Goal: Use online tool/utility: Utilize a website feature to perform a specific function

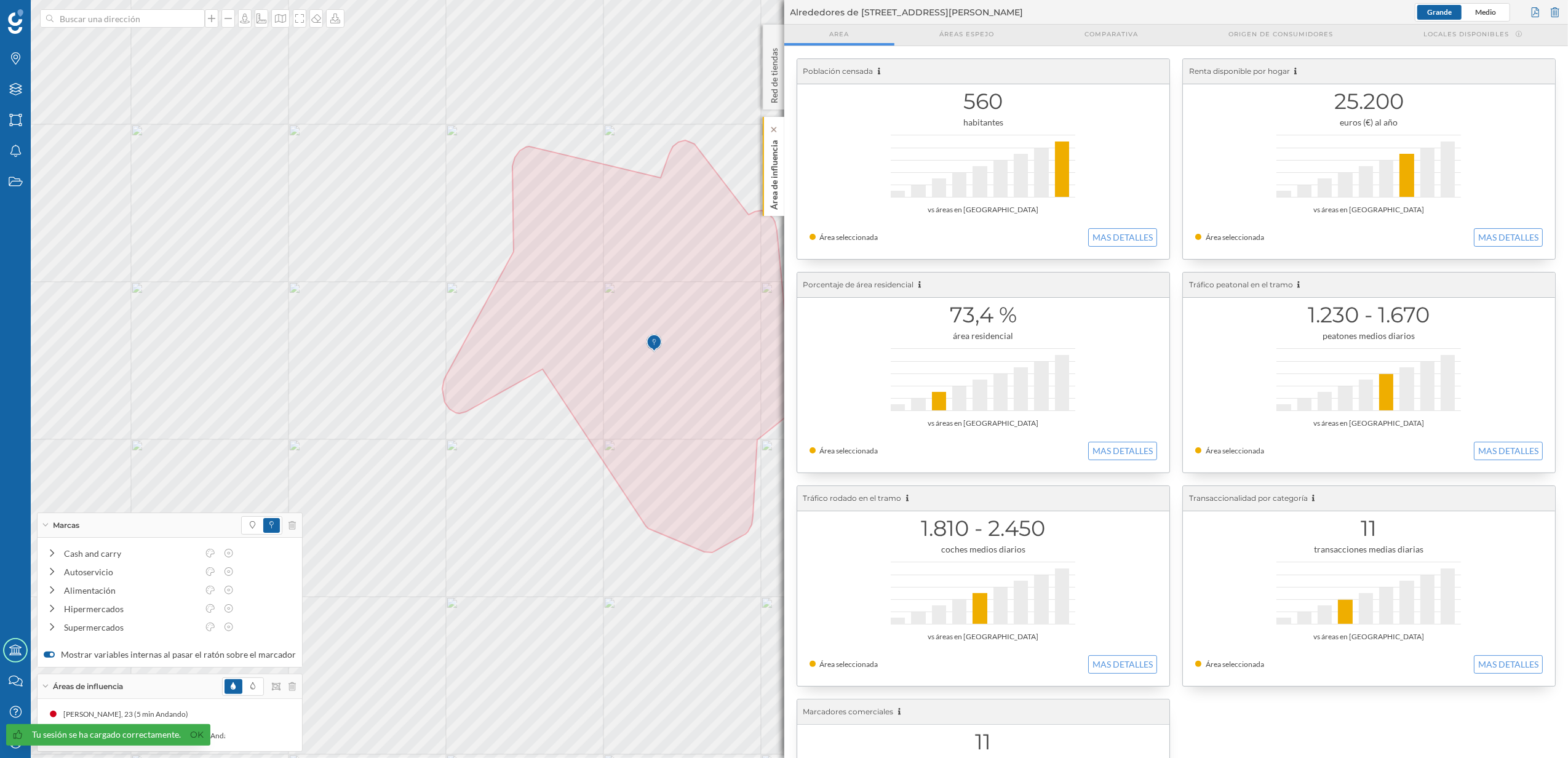
click at [775, 209] on p "Área de influencia" at bounding box center [773, 173] width 12 height 75
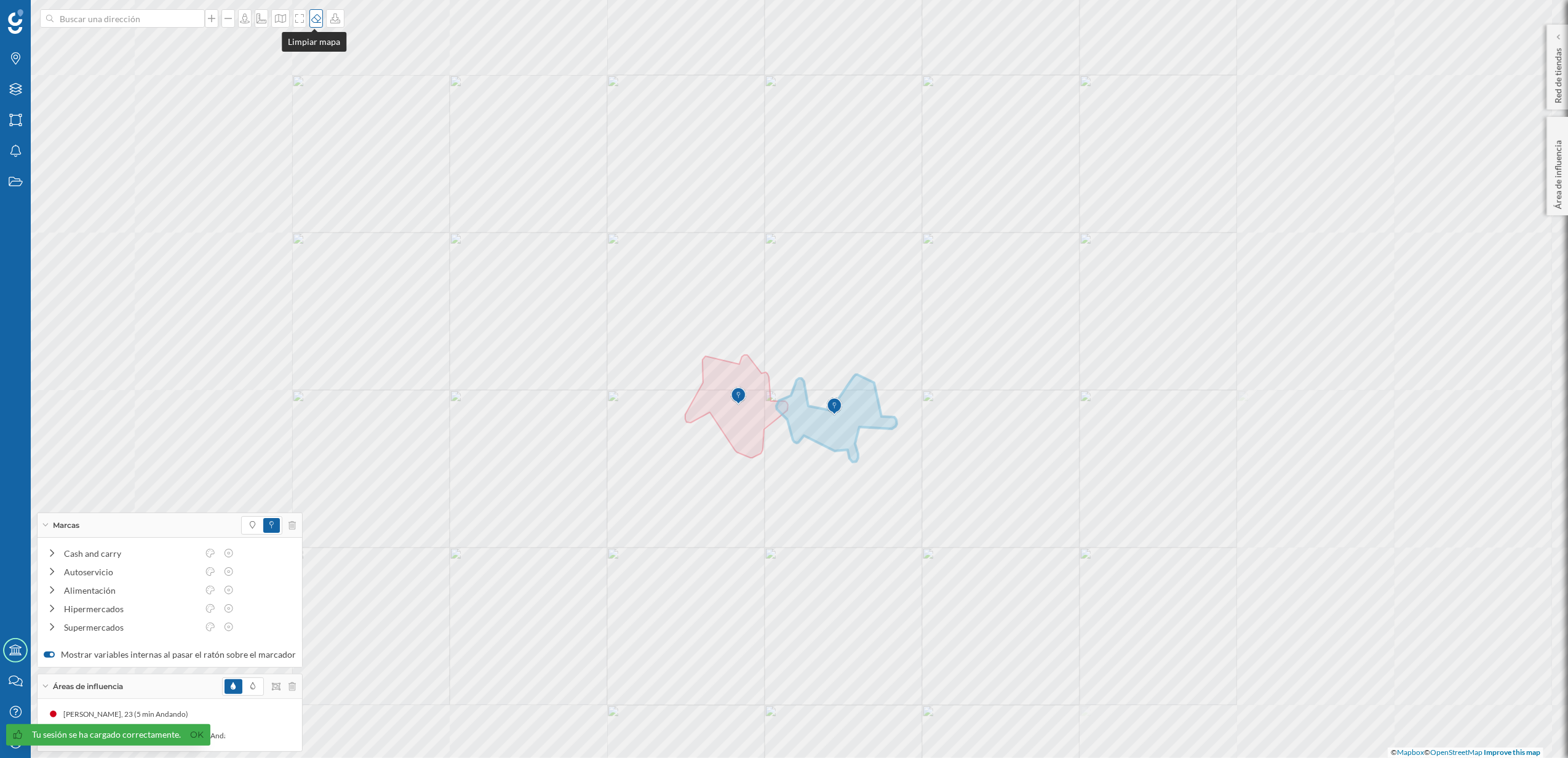
click at [314, 20] on icon at bounding box center [316, 19] width 12 height 10
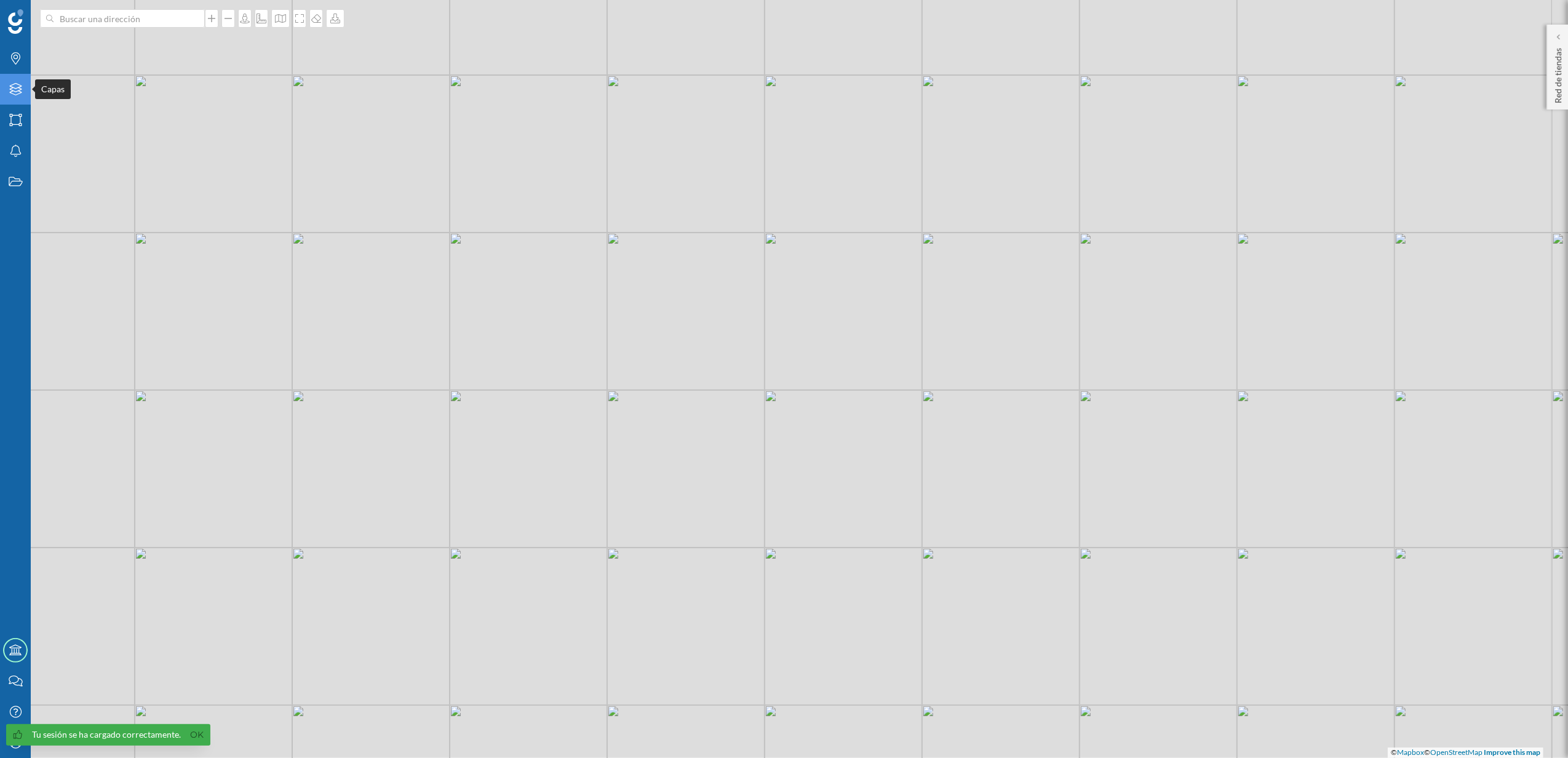
click at [15, 90] on icon "Capas" at bounding box center [15, 89] width 15 height 12
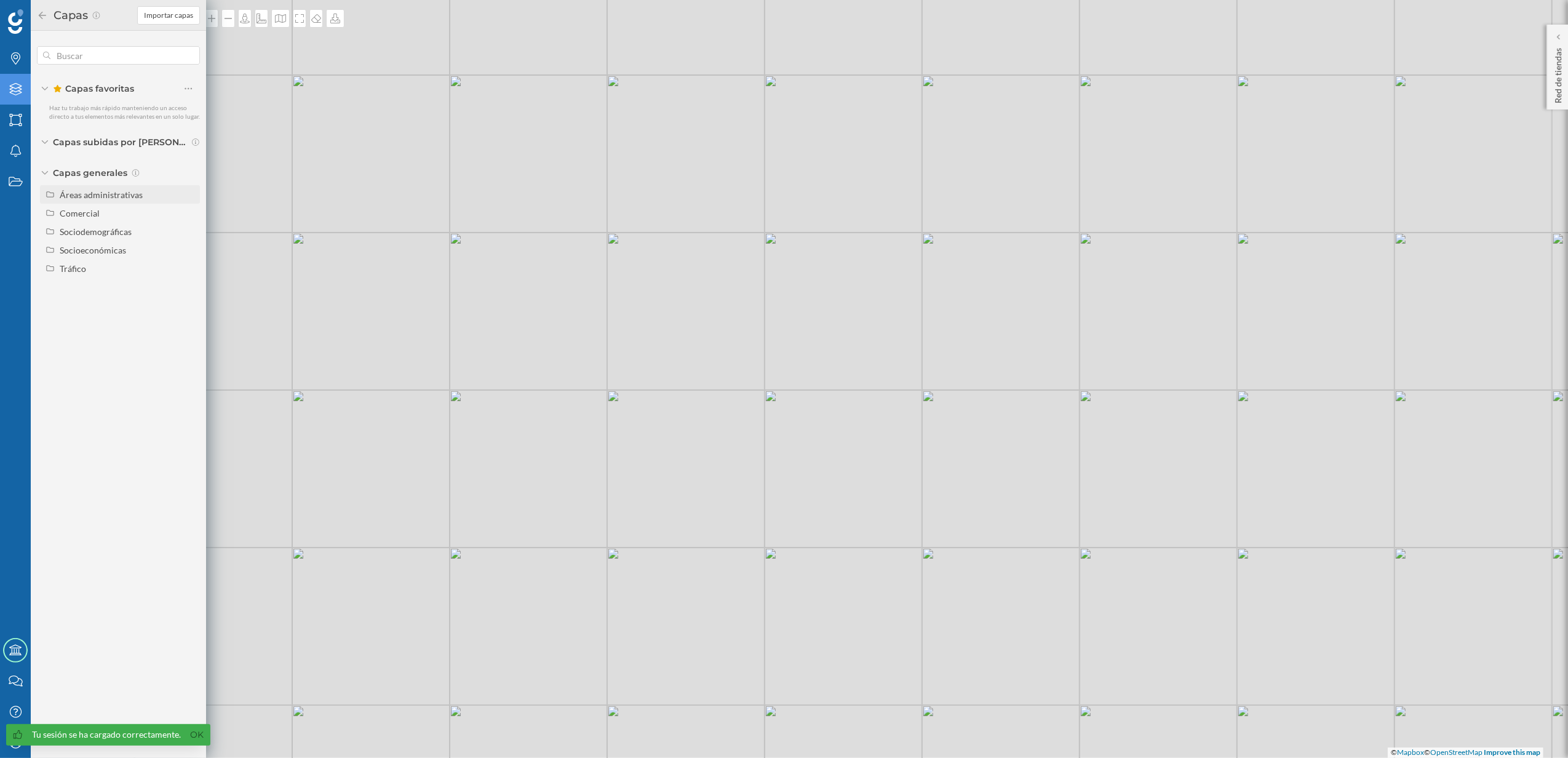
click at [124, 192] on div "Áreas administrativas" at bounding box center [101, 195] width 83 height 11
click at [190, 284] on input "Sección censal" at bounding box center [191, 287] width 8 height 8
radio input "true"
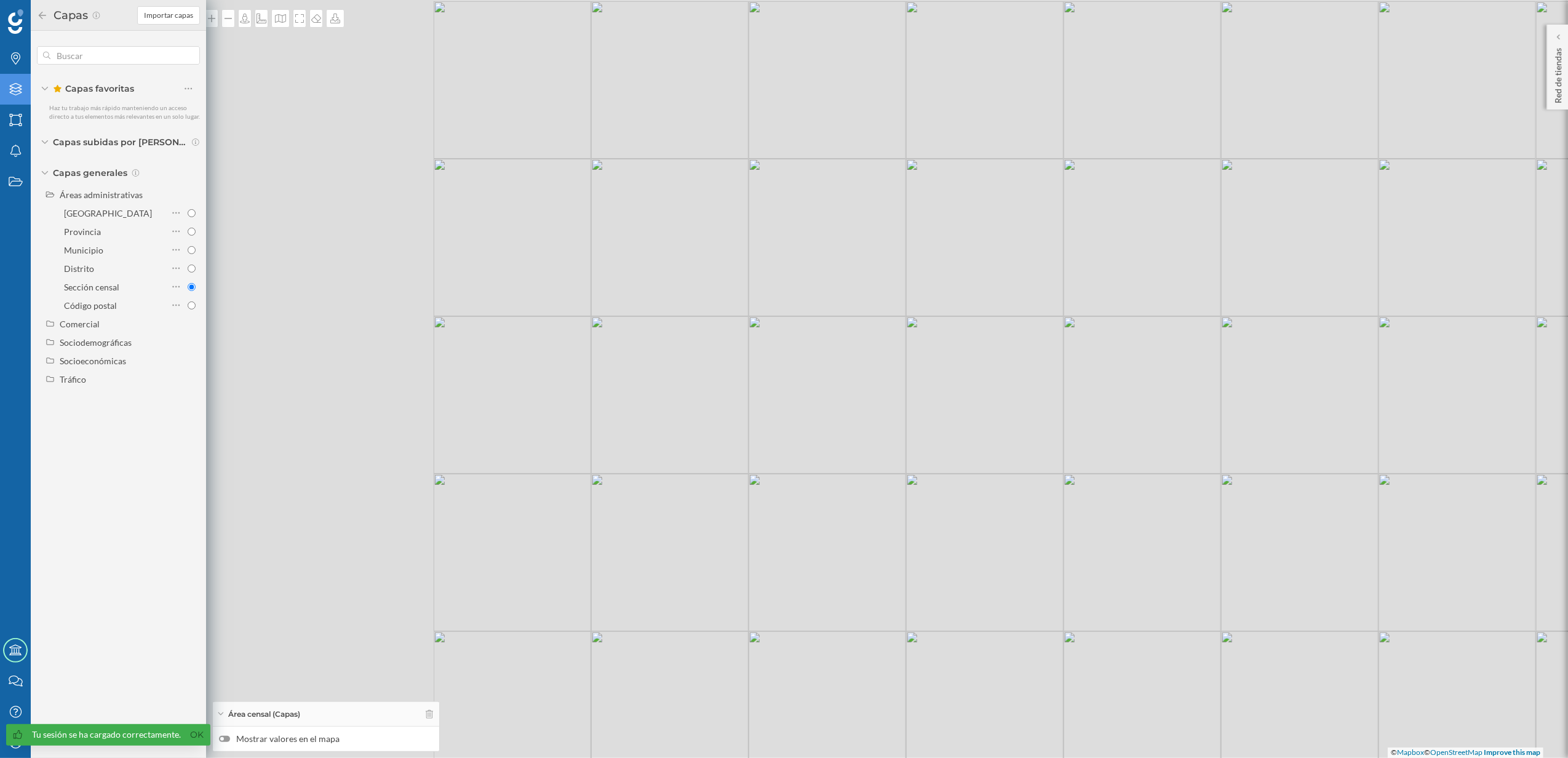
drag, startPoint x: 447, startPoint y: 402, endPoint x: 903, endPoint y: 486, distance: 463.7
click at [903, 486] on div "© Mapbox © OpenStreetMap Improve this map" at bounding box center [784, 379] width 1568 height 758
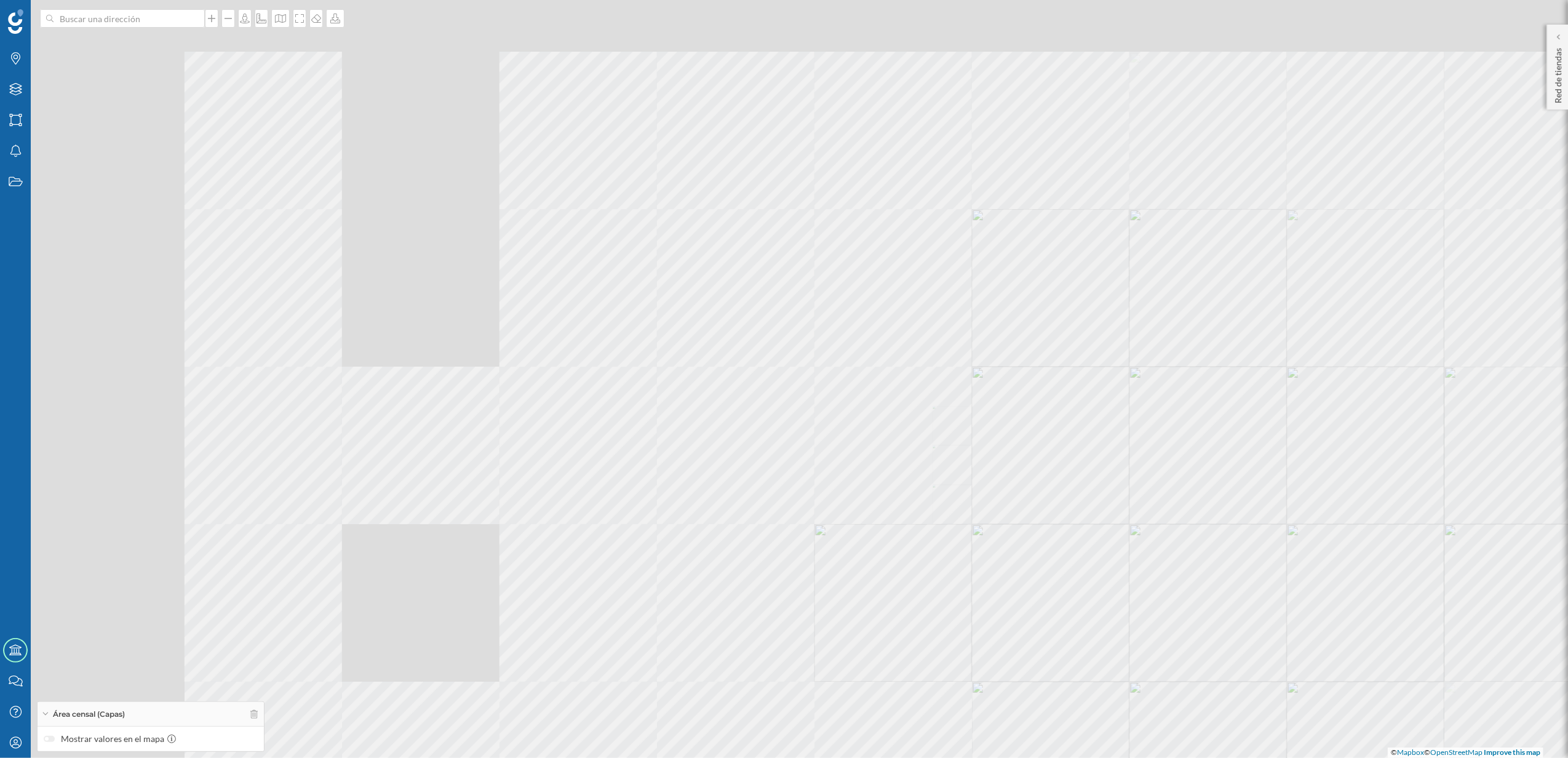
drag, startPoint x: 527, startPoint y: 372, endPoint x: 891, endPoint y: 474, distance: 378.0
click at [891, 474] on div "© Mapbox © OpenStreetMap Improve this map" at bounding box center [784, 379] width 1568 height 758
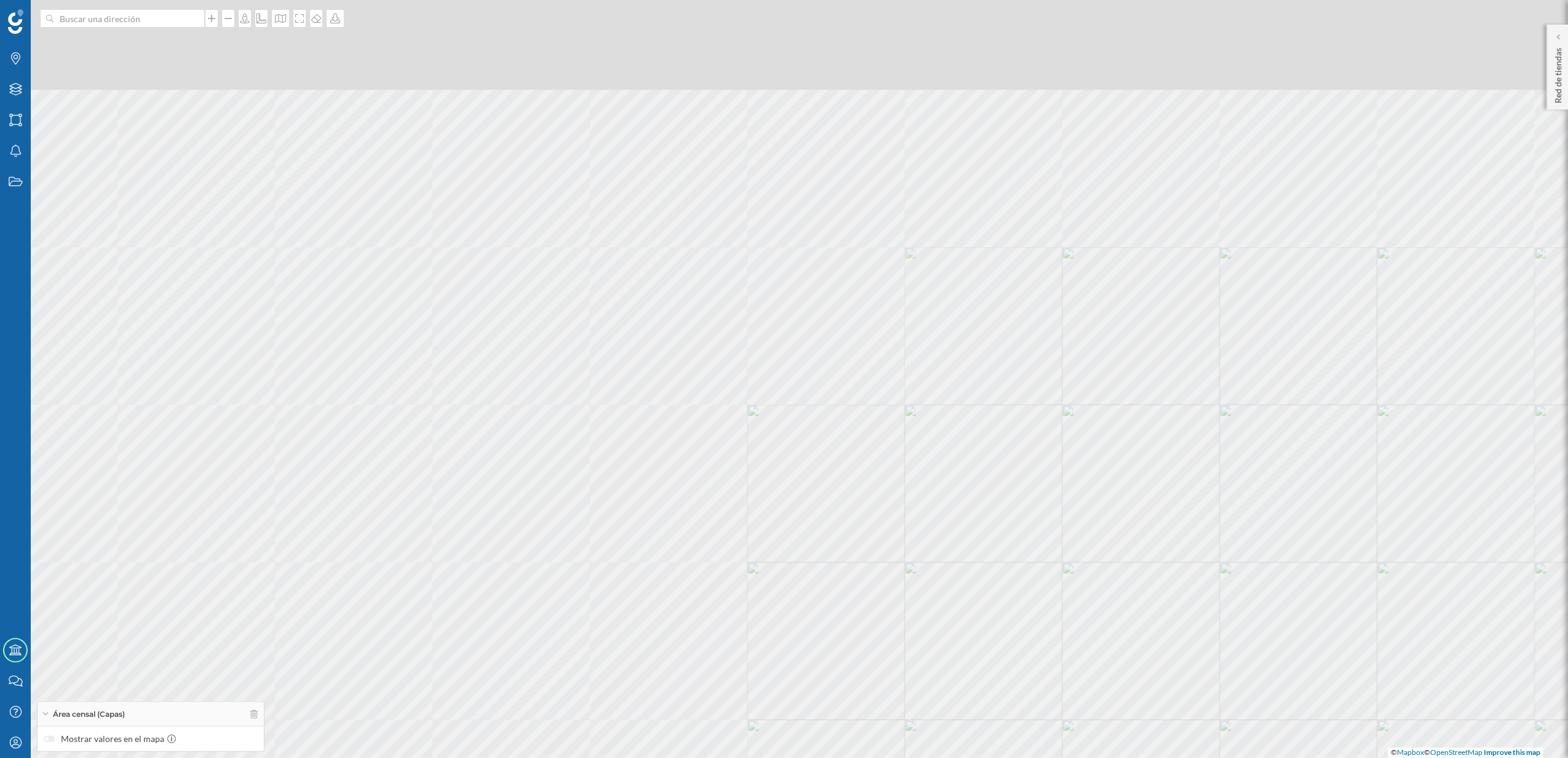
drag, startPoint x: 679, startPoint y: 284, endPoint x: 769, endPoint y: 432, distance: 173.2
click at [765, 478] on div "© Mapbox © OpenStreetMap Improve this map" at bounding box center [784, 379] width 1568 height 758
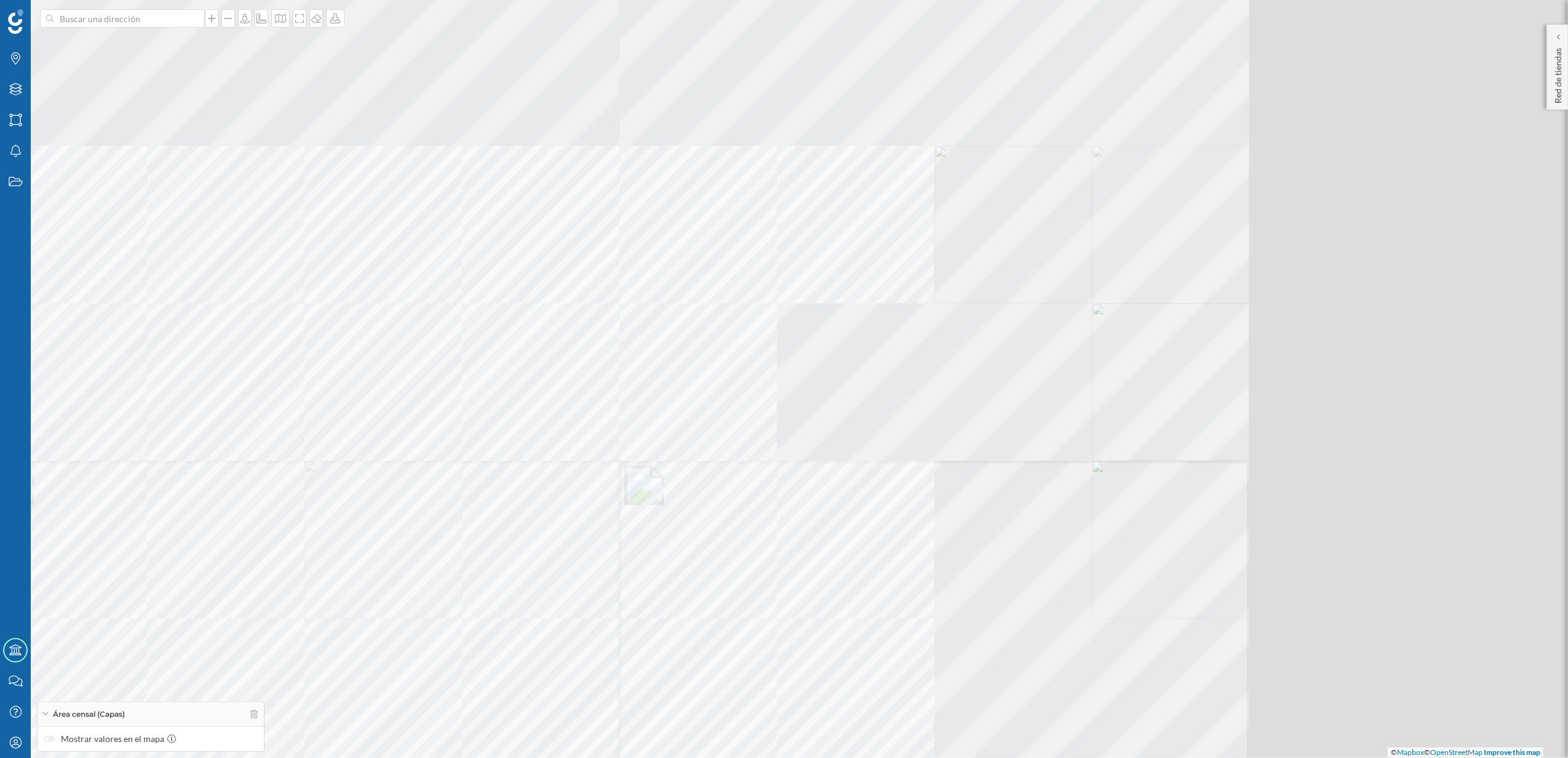
drag, startPoint x: 914, startPoint y: 302, endPoint x: 619, endPoint y: 456, distance: 332.8
click at [619, 456] on div "© Mapbox © OpenStreetMap Improve this map" at bounding box center [784, 379] width 1568 height 758
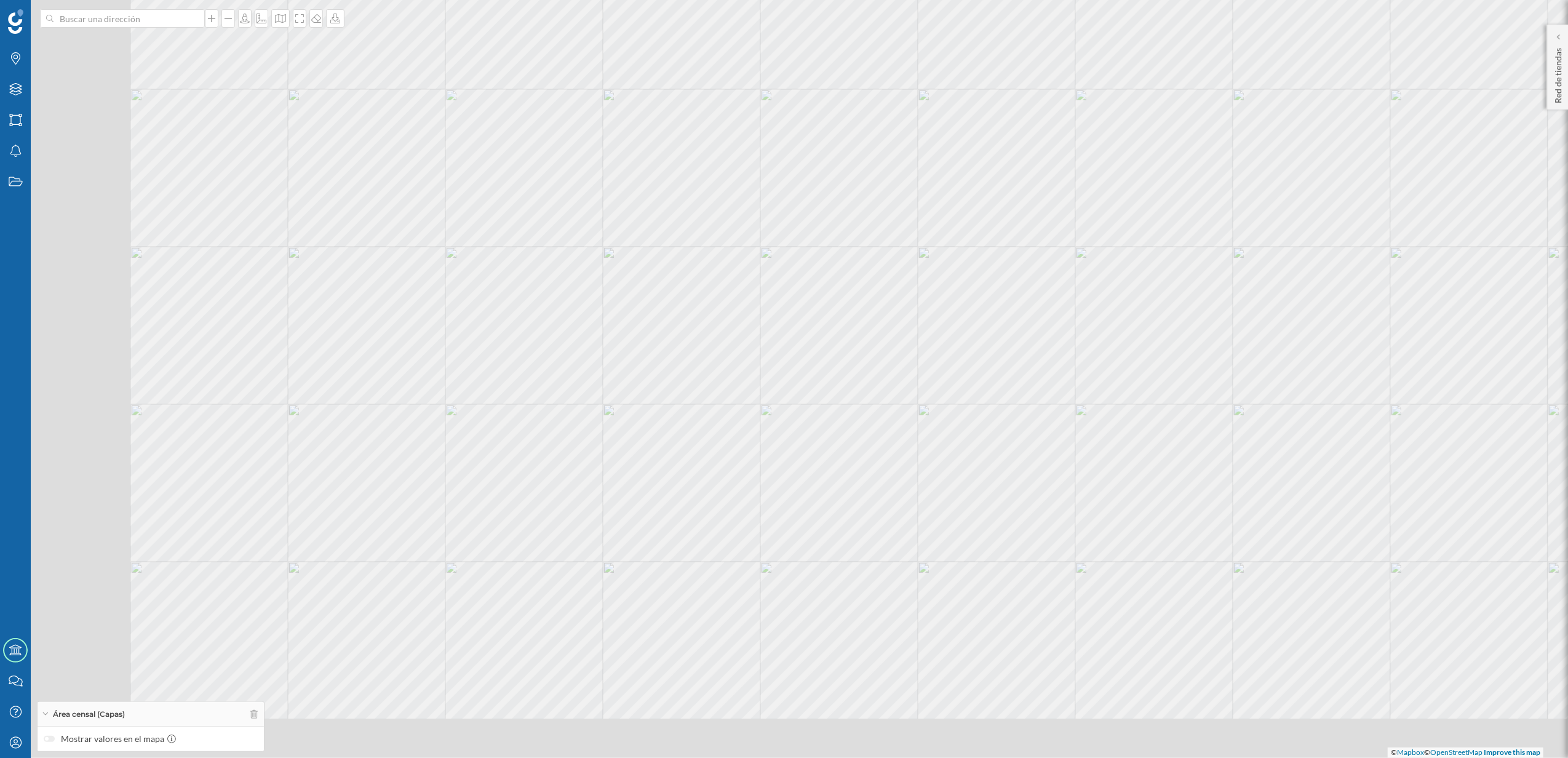
drag, startPoint x: 611, startPoint y: 527, endPoint x: 752, endPoint y: 373, distance: 208.8
click at [752, 373] on div "© Mapbox © OpenStreetMap Improve this map" at bounding box center [784, 379] width 1568 height 758
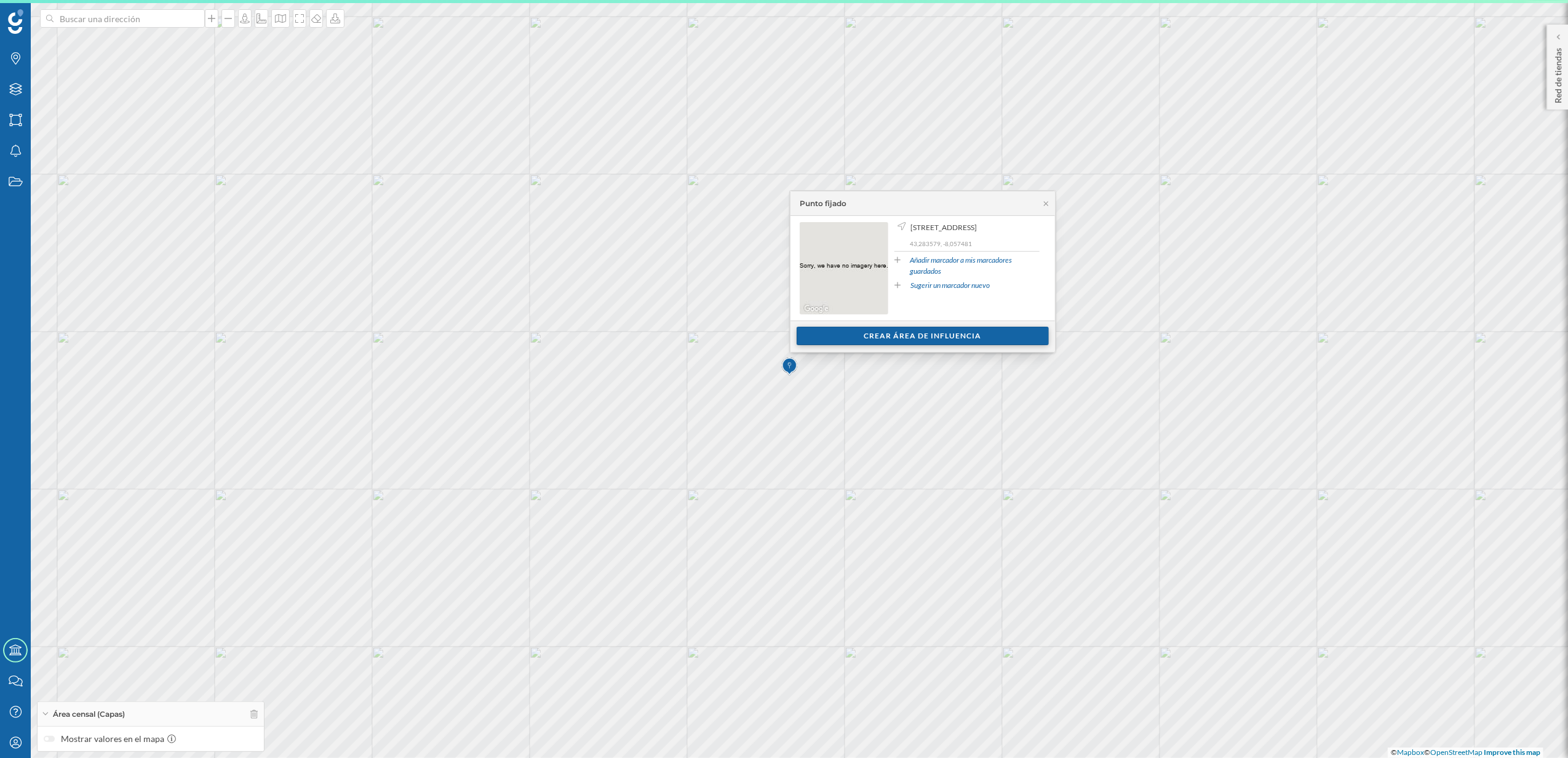
click at [868, 342] on div "Crear área de influencia" at bounding box center [922, 336] width 252 height 19
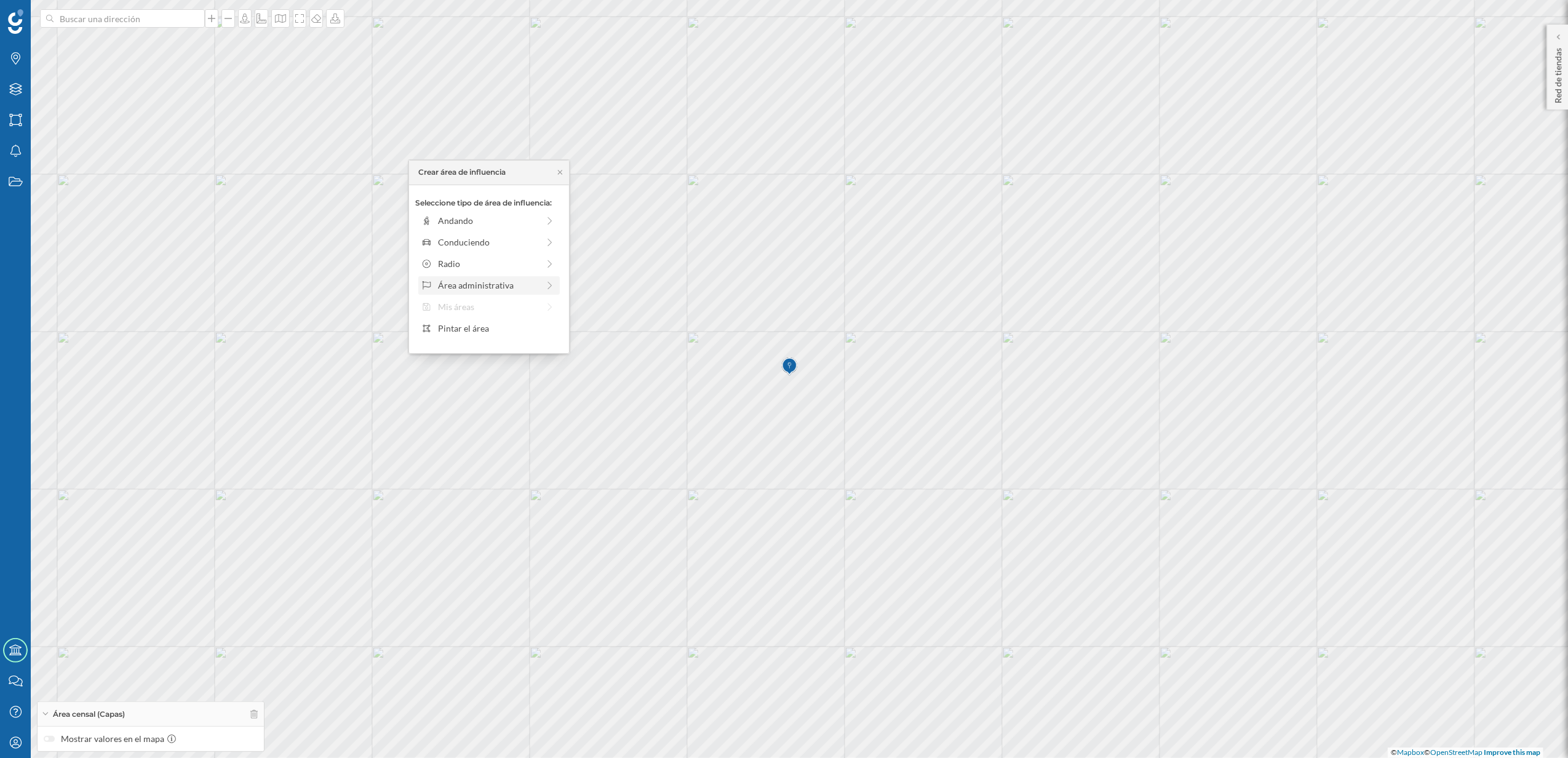
click at [498, 282] on div "Área administrativa" at bounding box center [488, 285] width 100 height 13
click at [481, 264] on div "Municipio" at bounding box center [498, 264] width 121 height 13
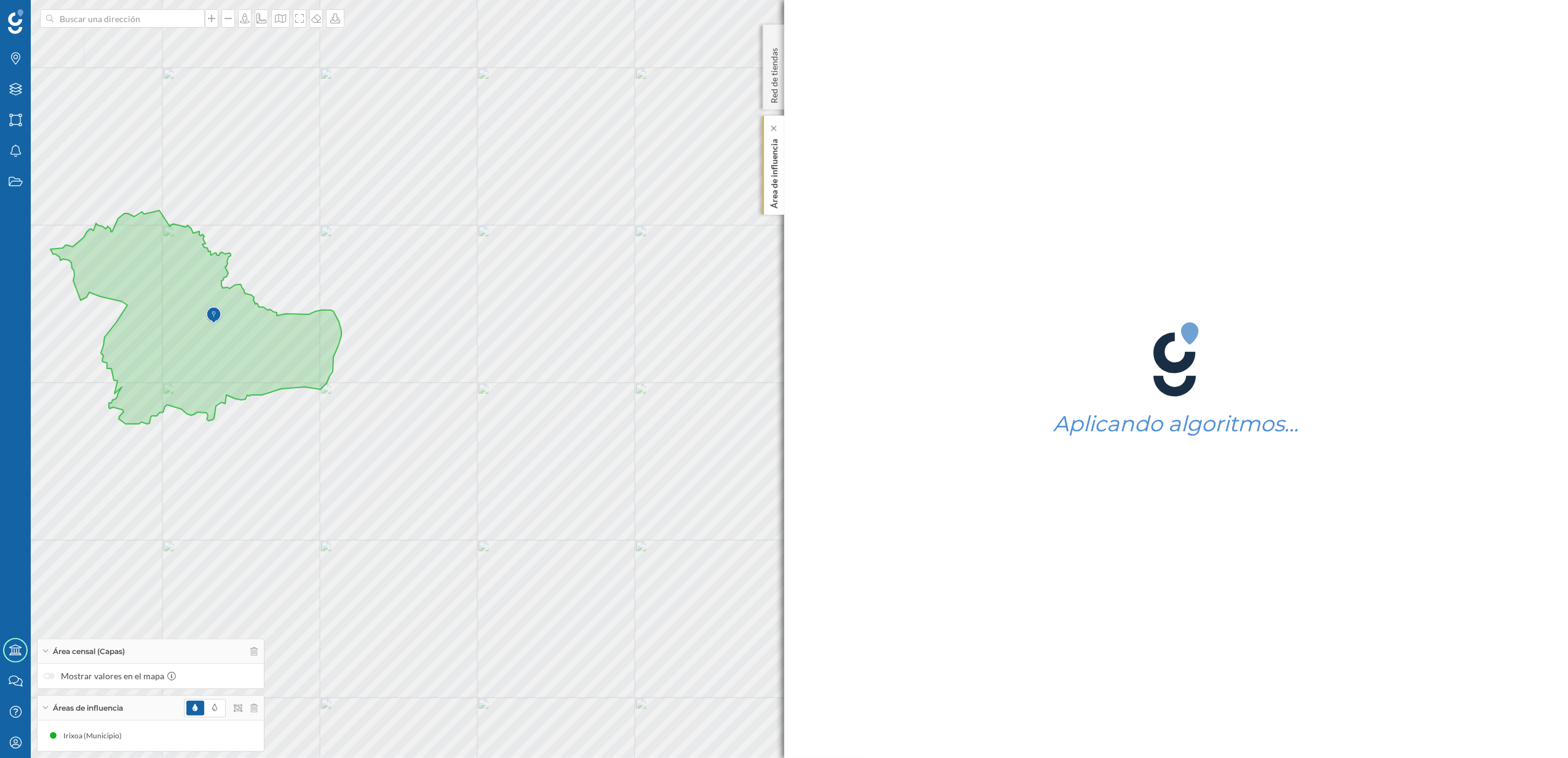
click at [775, 199] on p "Área de influencia" at bounding box center [773, 171] width 12 height 75
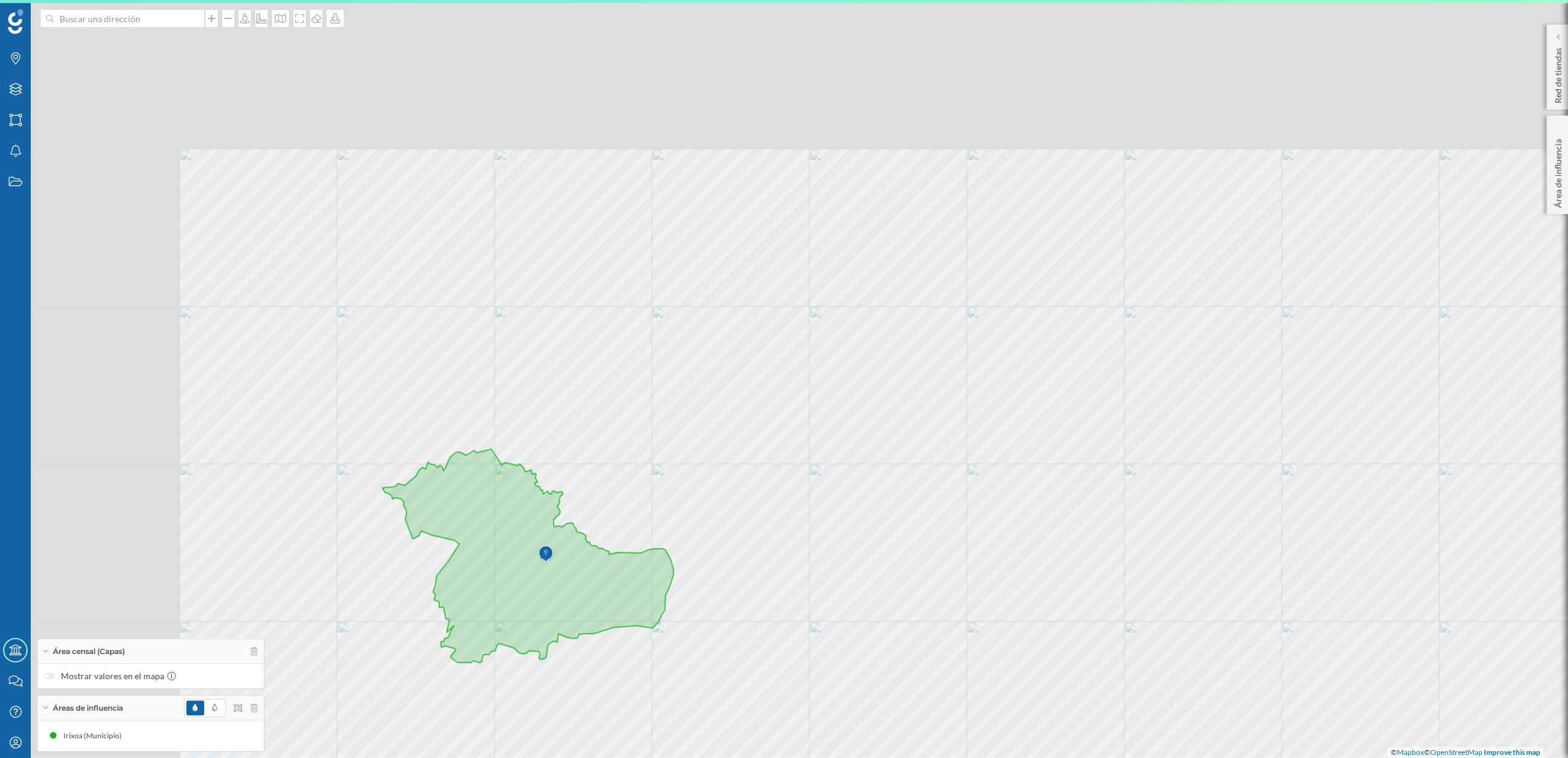
drag, startPoint x: 513, startPoint y: 334, endPoint x: 840, endPoint y: 567, distance: 401.5
click at [840, 567] on div "© Mapbox © OpenStreetMap Improve this map" at bounding box center [784, 379] width 1568 height 758
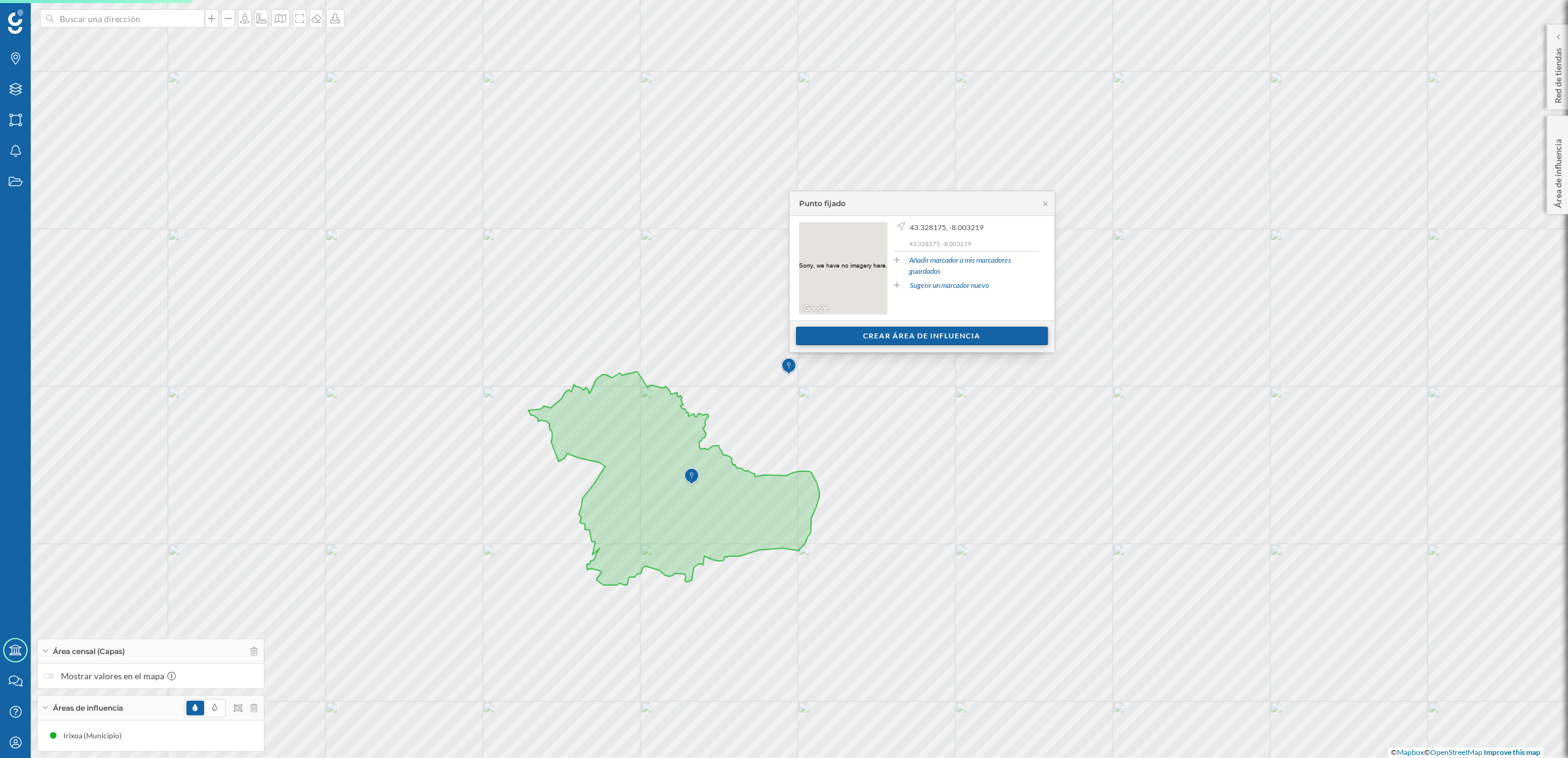
click at [867, 340] on div "Crear área de influencia" at bounding box center [922, 336] width 252 height 19
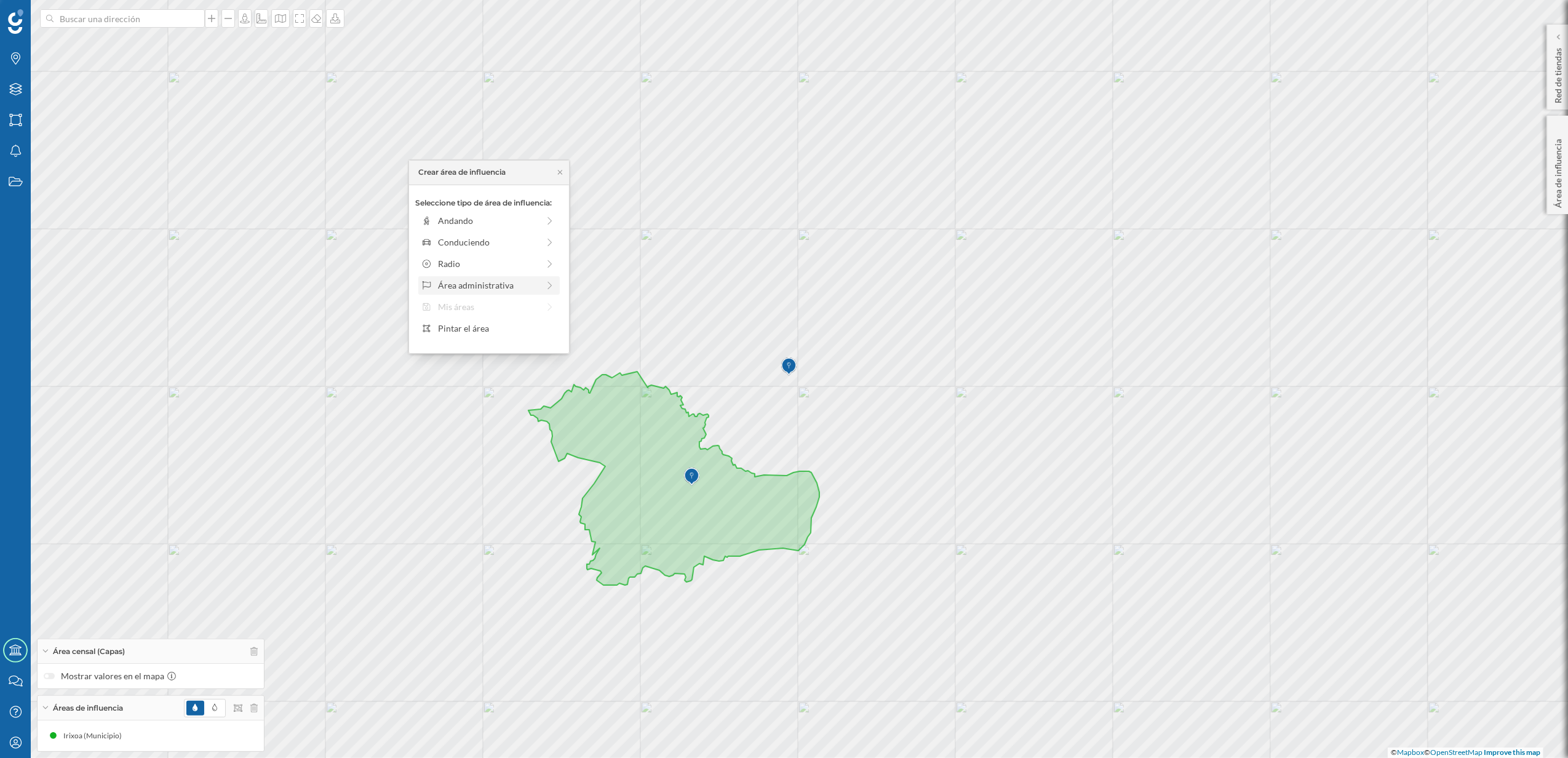
click at [493, 284] on div "Área administrativa" at bounding box center [488, 285] width 100 height 13
click at [478, 261] on div "Municipio" at bounding box center [498, 264] width 121 height 13
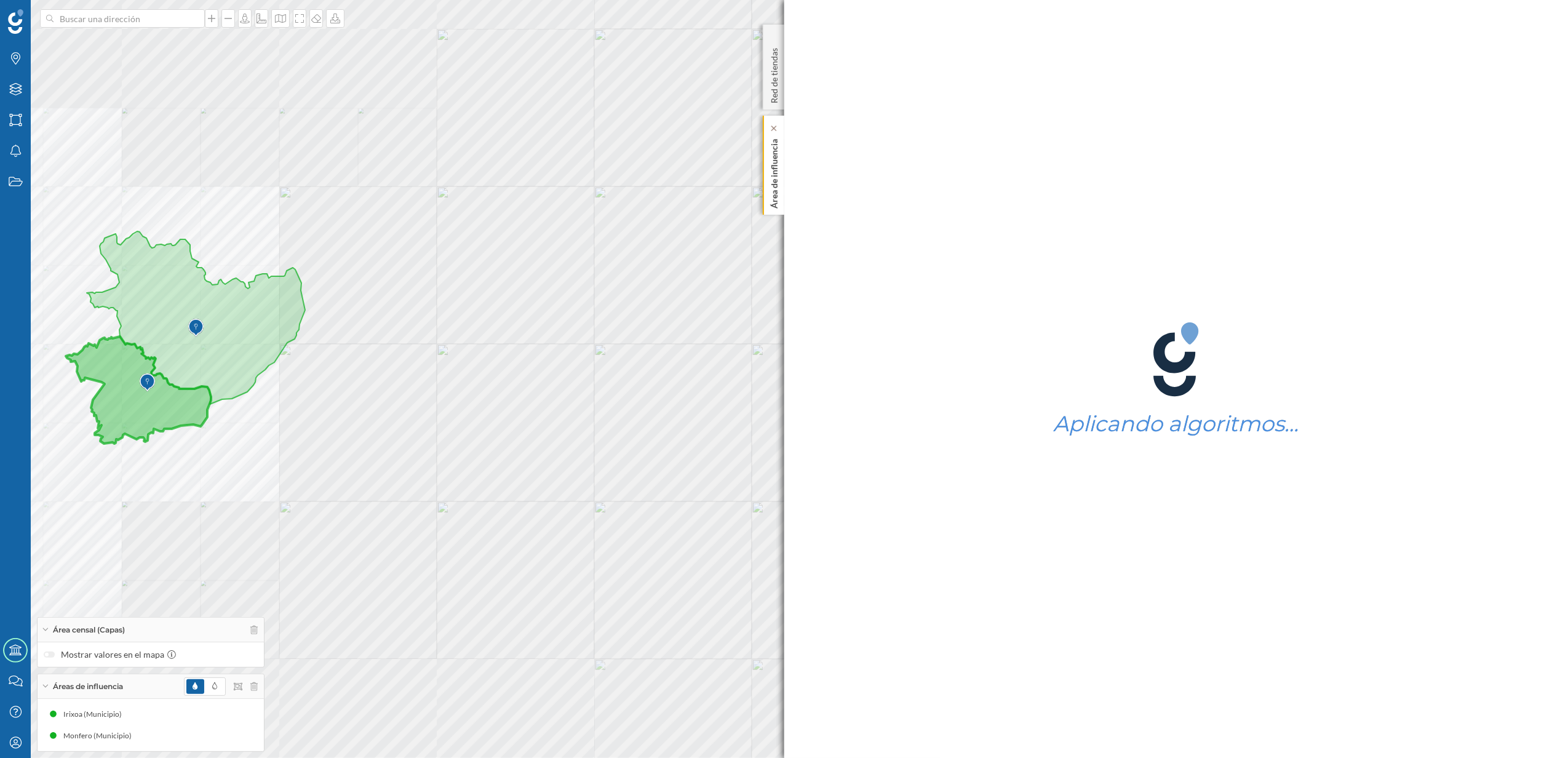
click at [770, 197] on p "Área de influencia" at bounding box center [773, 171] width 12 height 75
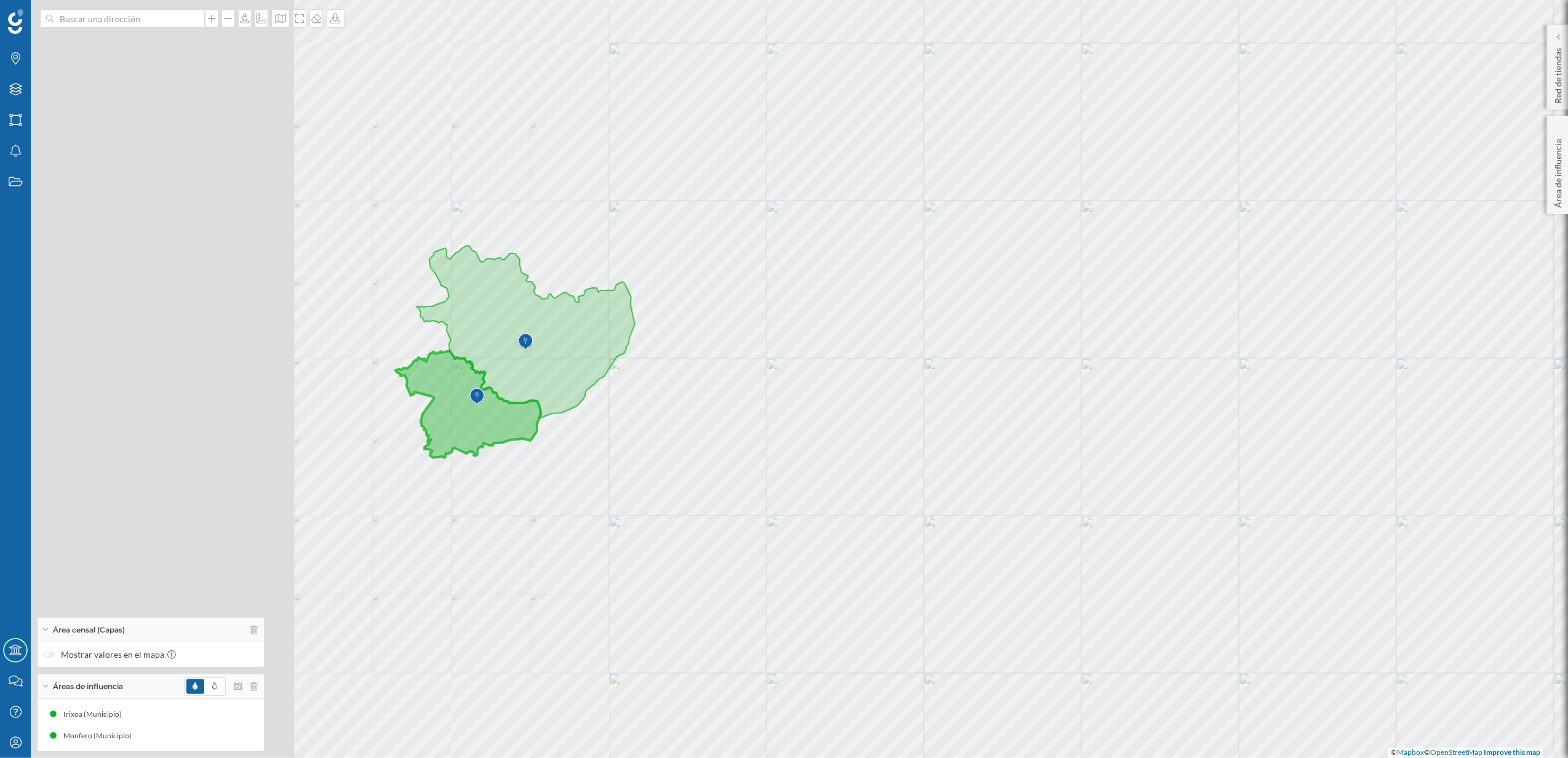
drag, startPoint x: 439, startPoint y: 431, endPoint x: 372, endPoint y: 557, distance: 142.7
click at [770, 446] on div "© Mapbox © OpenStreetMap Improve this map" at bounding box center [784, 379] width 1568 height 758
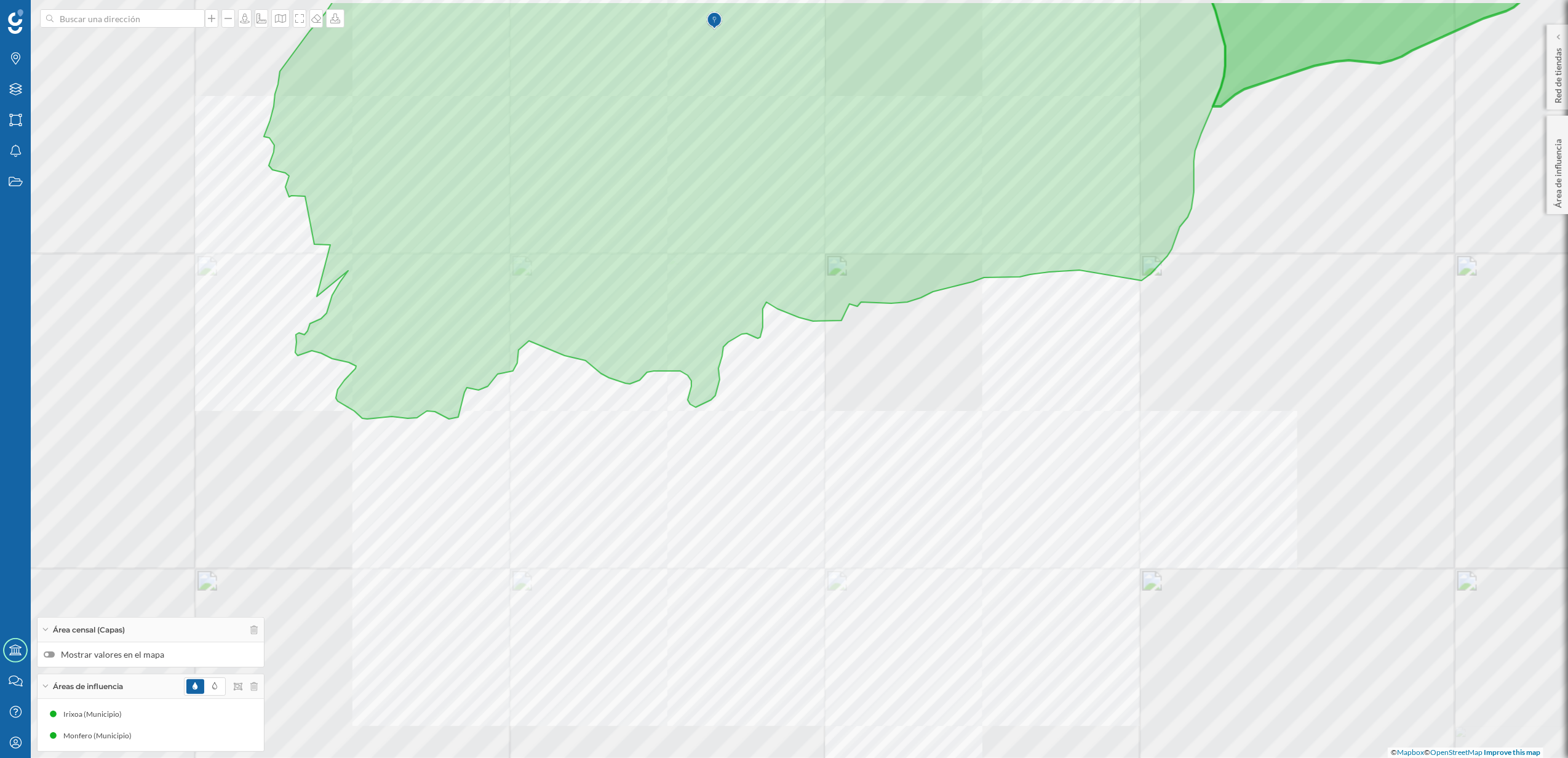
drag, startPoint x: 527, startPoint y: 448, endPoint x: 634, endPoint y: 690, distance: 264.6
click at [634, 690] on div "© Mapbox © OpenStreetMap Improve this map" at bounding box center [784, 379] width 1568 height 758
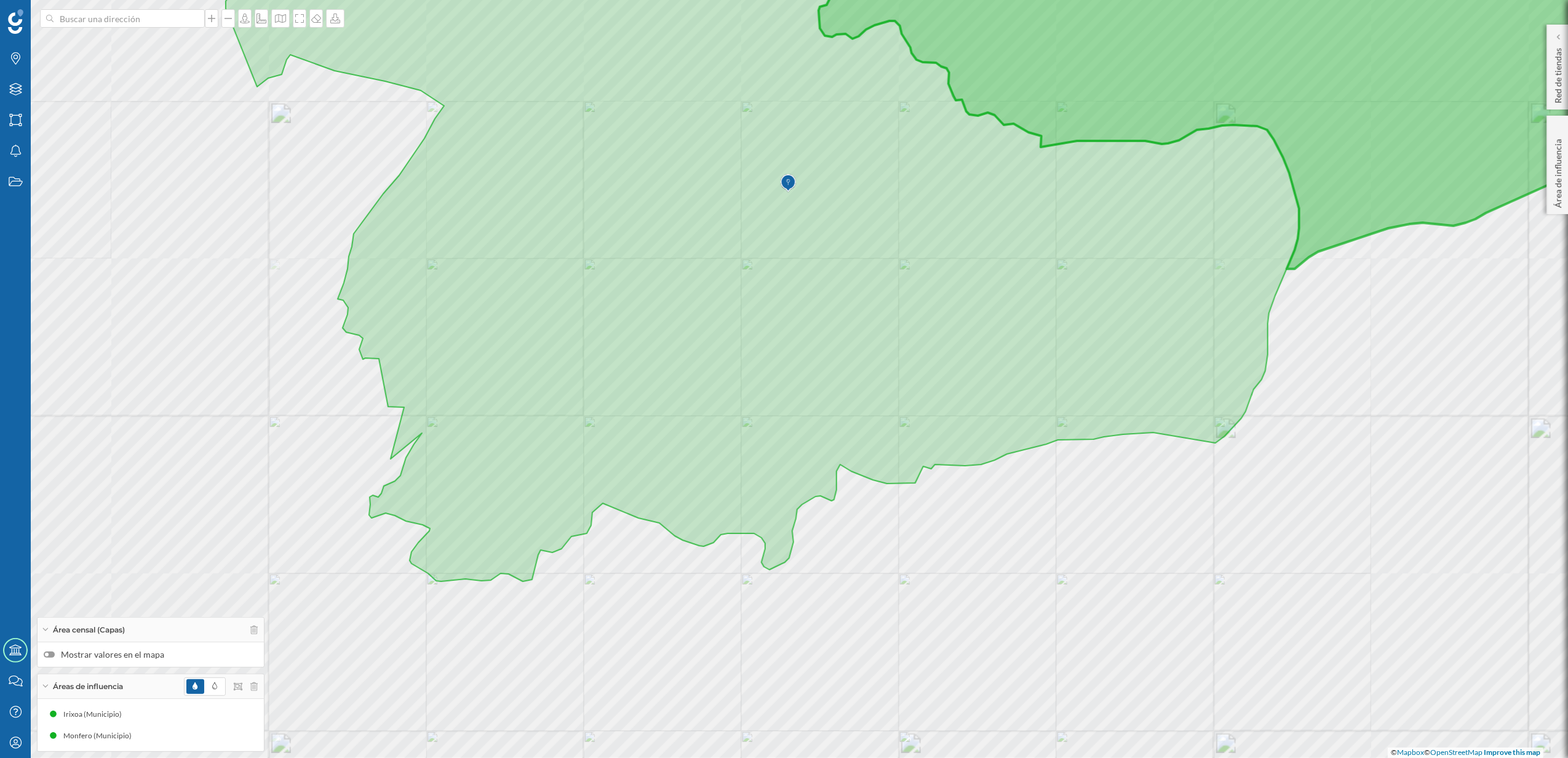
click at [52, 652] on div at bounding box center [49, 655] width 11 height 6
click at [0, 0] on input "Mostrar valores en el mapa" at bounding box center [0, 0] width 0 height 0
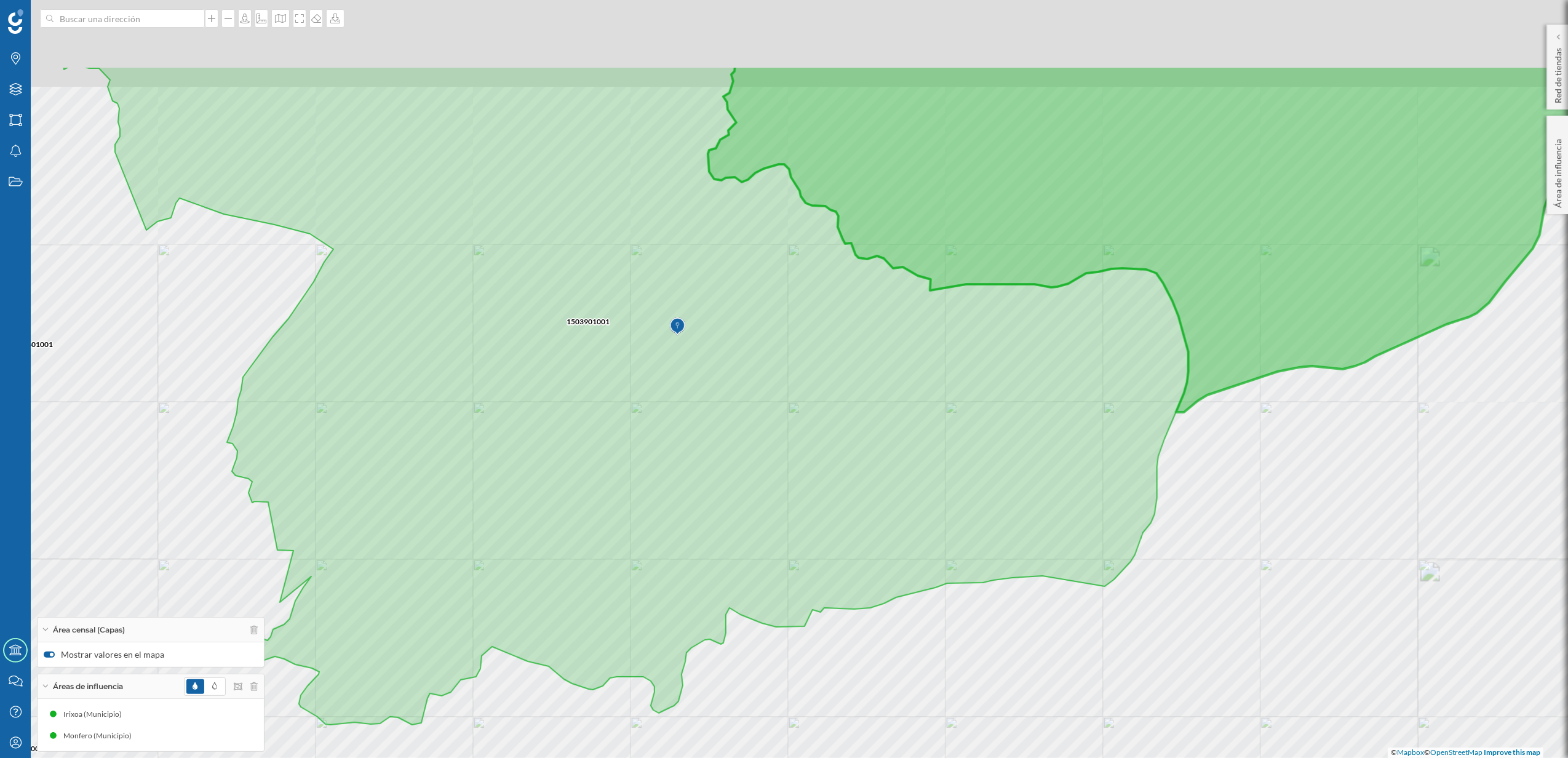
drag, startPoint x: 916, startPoint y: 534, endPoint x: 805, endPoint y: 678, distance: 181.8
click at [805, 678] on div "1503901001 1500301002 1500301001 1505001003 1506401001 1502701001 1505001001 15…" at bounding box center [784, 379] width 1568 height 758
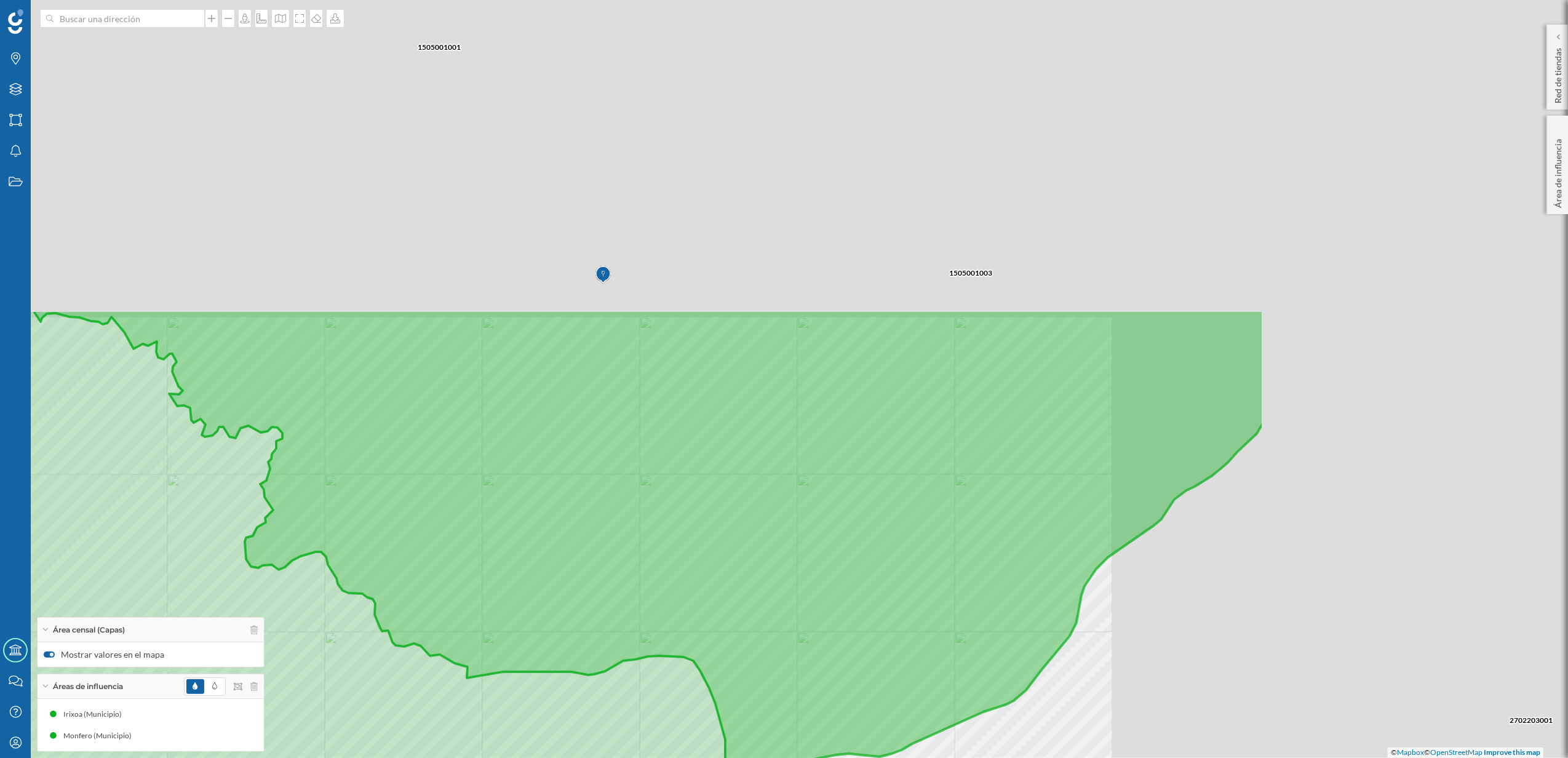
drag, startPoint x: 763, startPoint y: 400, endPoint x: 300, endPoint y: 788, distance: 604.1
click at [300, 757] on html "Marcas Capas Áreas Notificaciones Estados Academy Contacta con nosotros Centro …" at bounding box center [784, 379] width 1568 height 758
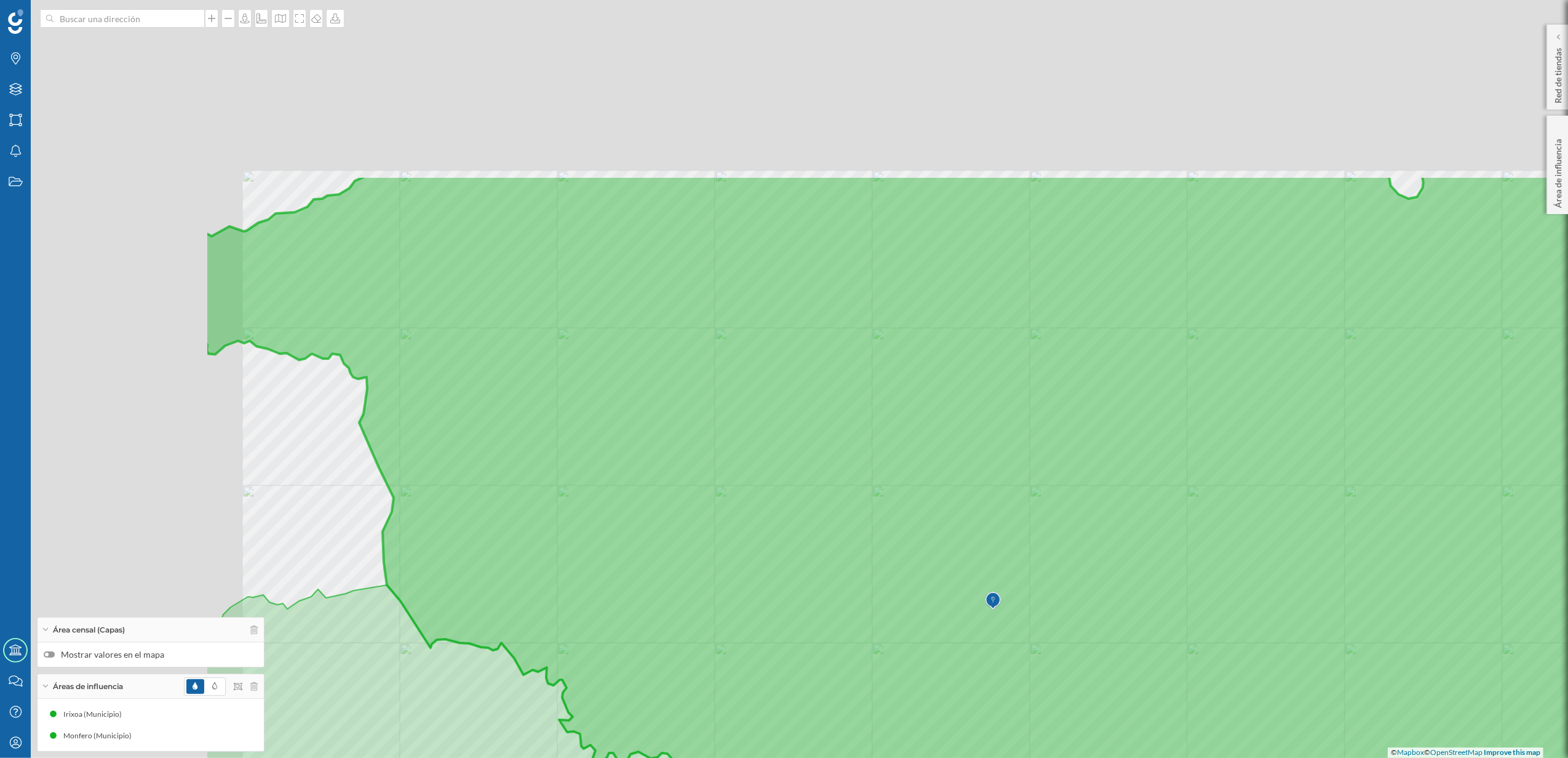
drag, startPoint x: 856, startPoint y: 528, endPoint x: 1136, endPoint y: 709, distance: 333.4
click at [1136, 709] on icon at bounding box center [1035, 633] width 1660 height 914
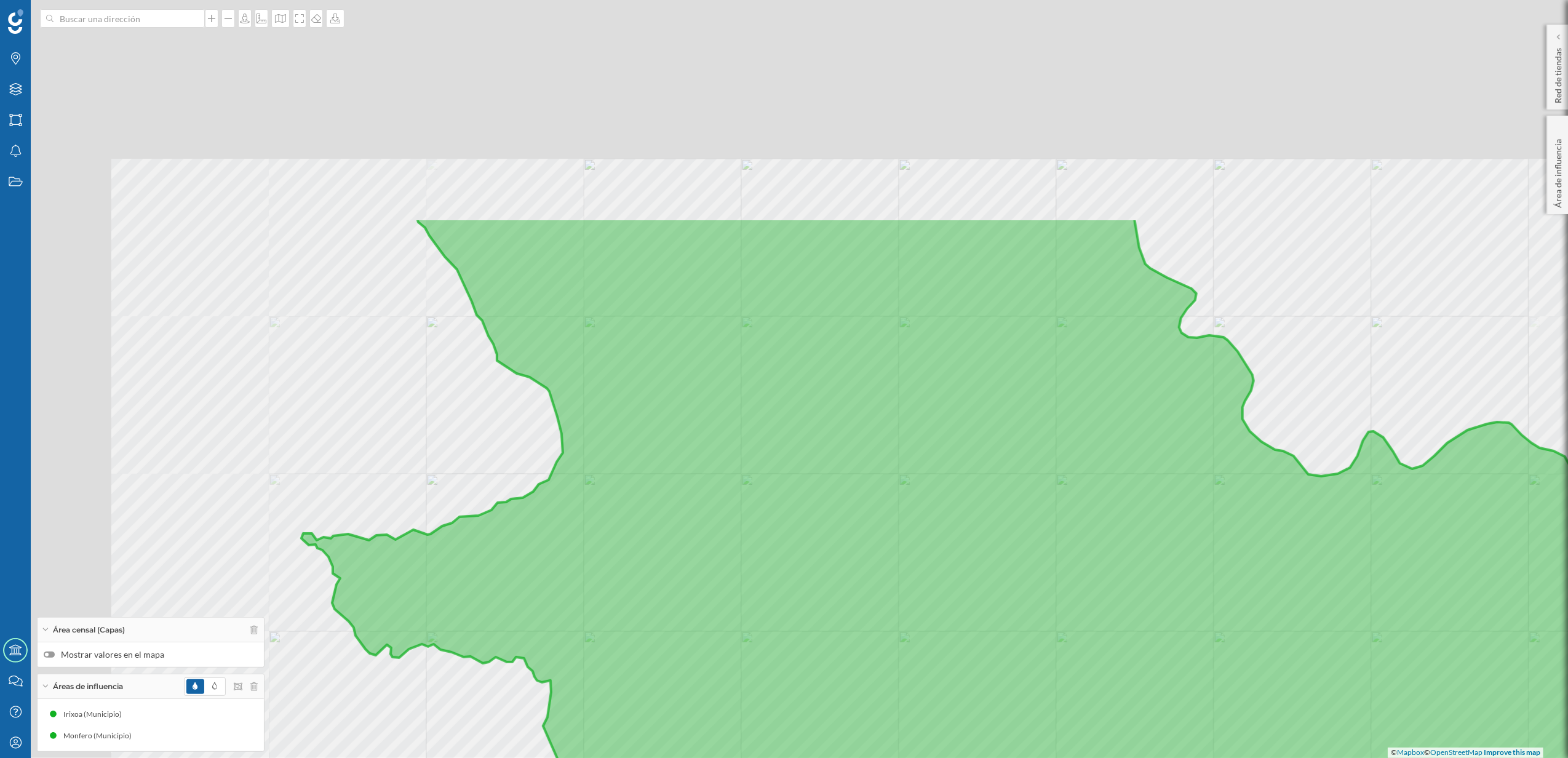
drag, startPoint x: 634, startPoint y: 330, endPoint x: 810, endPoint y: 626, distance: 344.4
click at [810, 626] on icon at bounding box center [1102, 675] width 1601 height 914
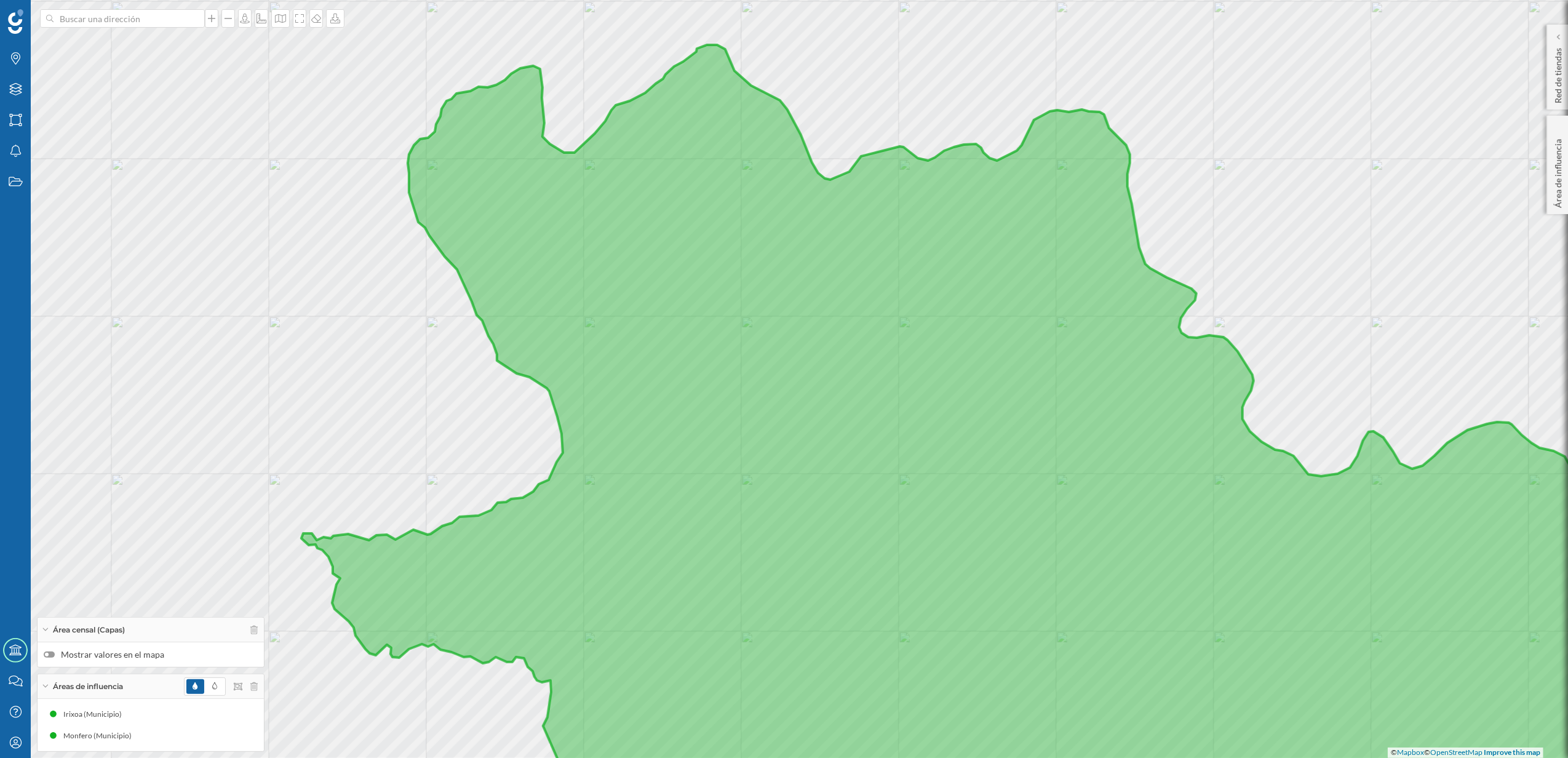
click at [54, 652] on div at bounding box center [49, 655] width 11 height 6
click at [0, 0] on input "Mostrar valores en el mapa" at bounding box center [0, 0] width 0 height 0
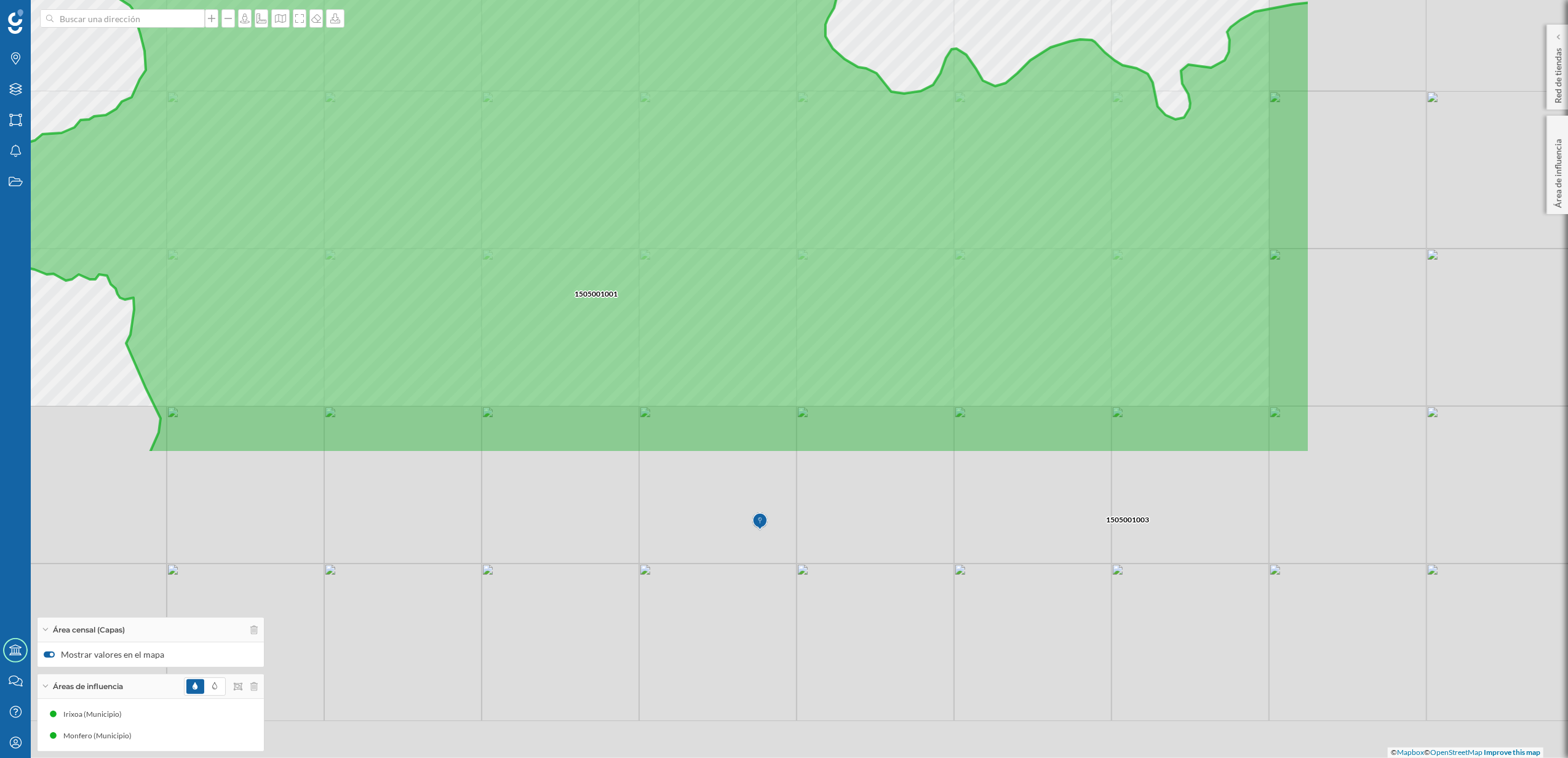
drag, startPoint x: 884, startPoint y: 415, endPoint x: 466, endPoint y: 32, distance: 566.9
click at [466, 32] on icon at bounding box center [597, 57] width 1426 height 792
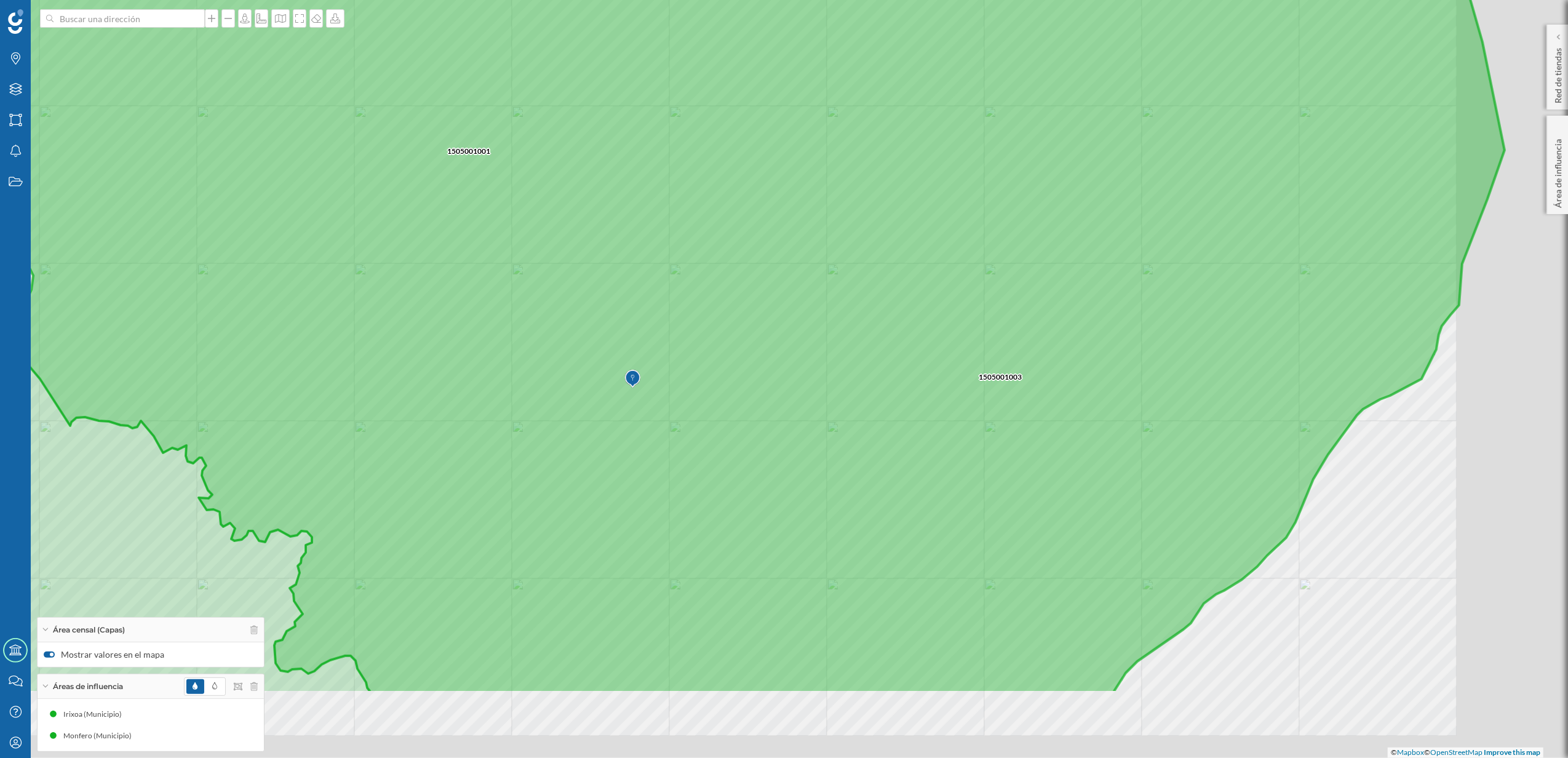
drag, startPoint x: 649, startPoint y: 175, endPoint x: 625, endPoint y: 153, distance: 32.6
click at [625, 153] on icon at bounding box center [631, 236] width 1747 height 914
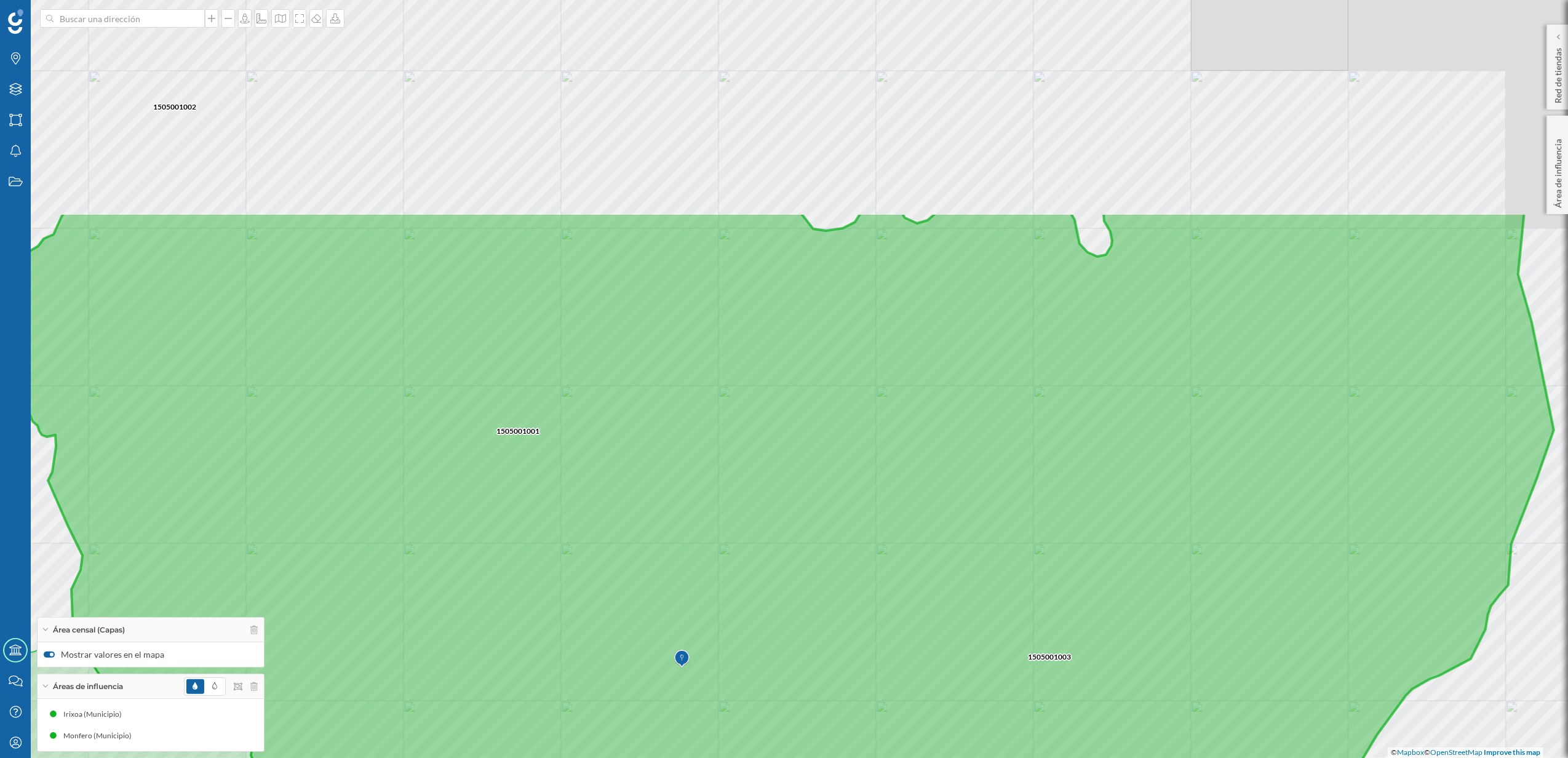
drag, startPoint x: 625, startPoint y: 178, endPoint x: 682, endPoint y: 443, distance: 271.1
click at [682, 443] on icon at bounding box center [727, 669] width 1653 height 914
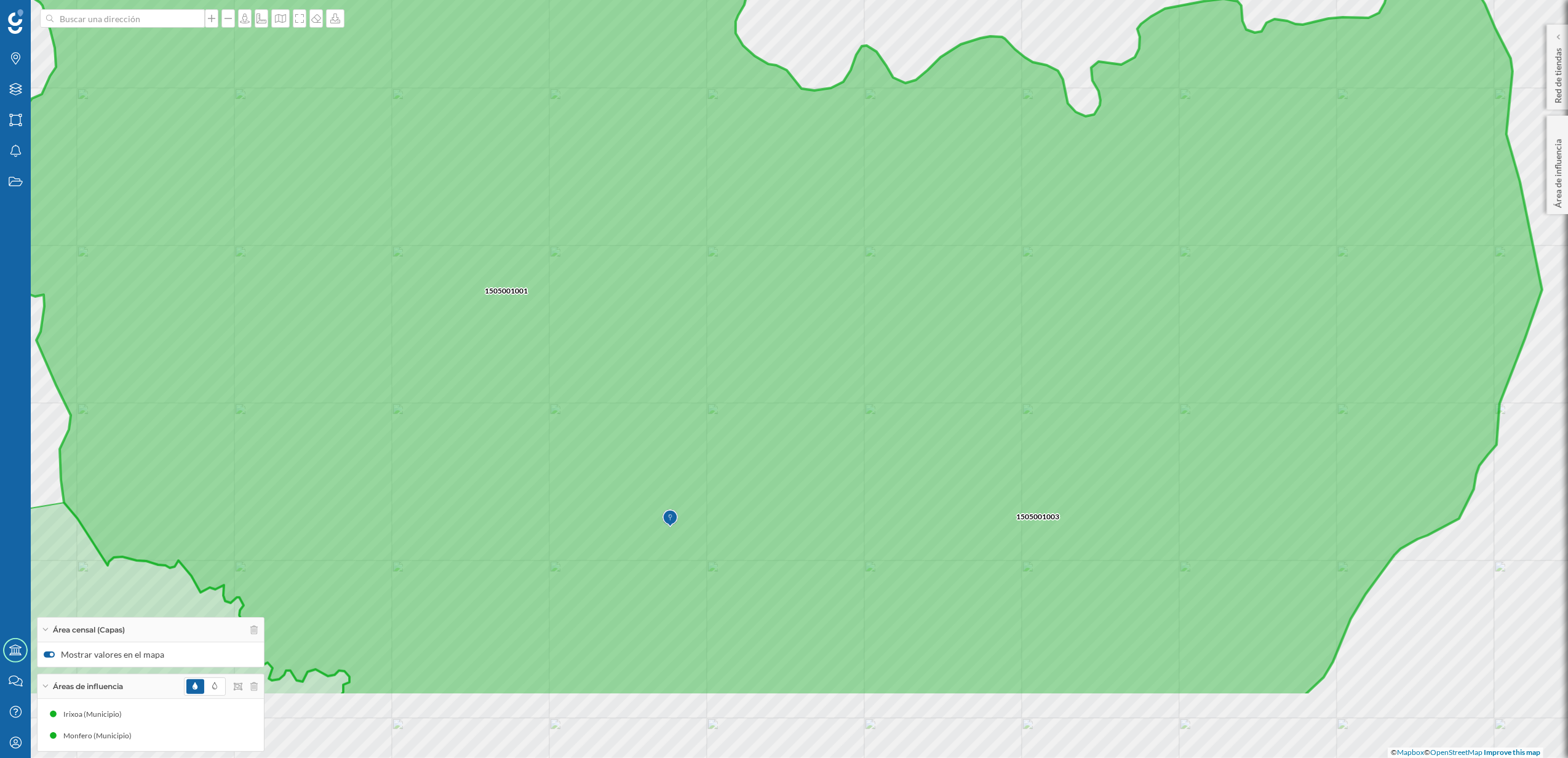
drag, startPoint x: 677, startPoint y: 323, endPoint x: 667, endPoint y: 236, distance: 87.6
click at [667, 236] on icon at bounding box center [685, 239] width 1713 height 914
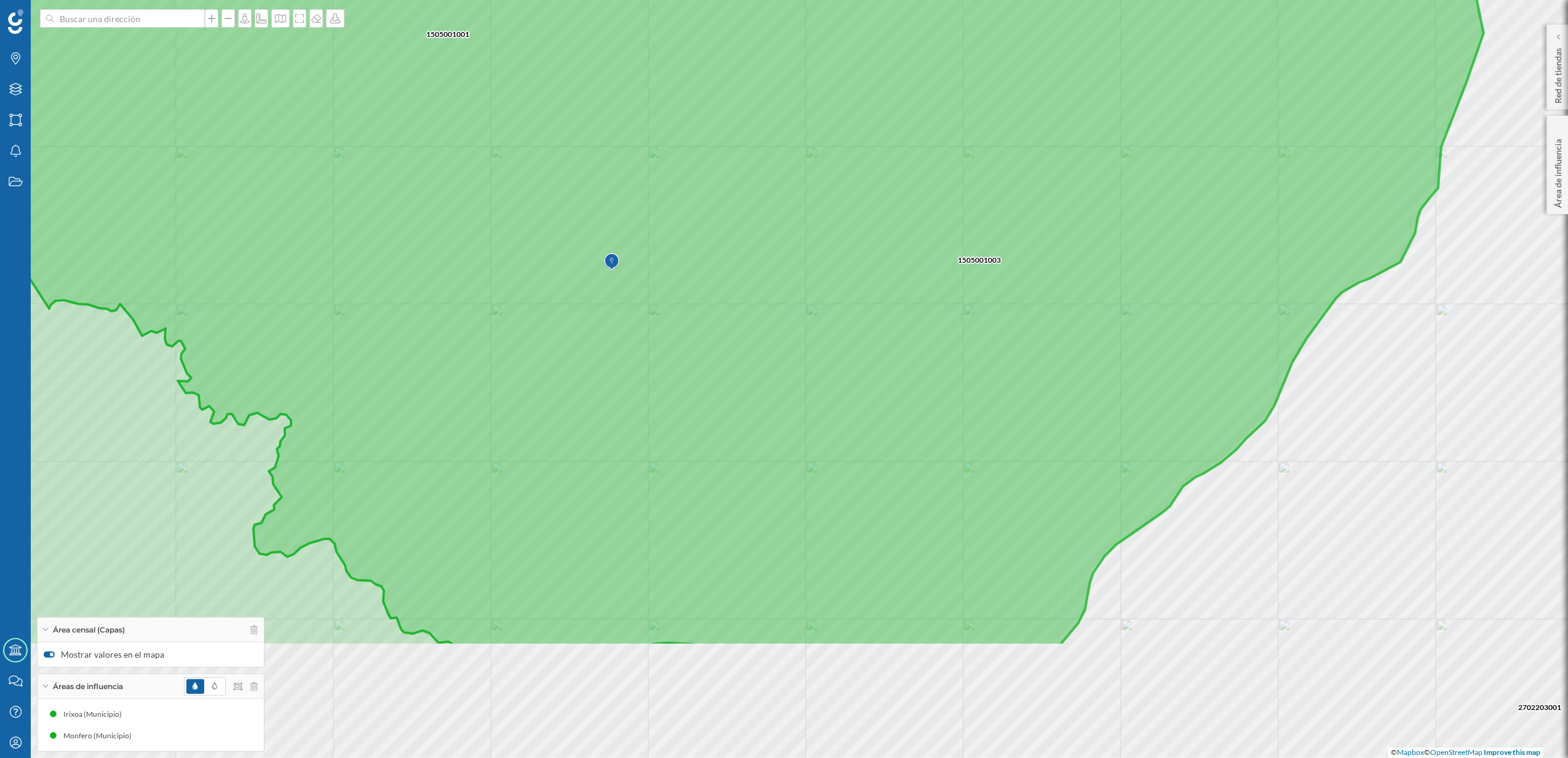
drag, startPoint x: 800, startPoint y: 215, endPoint x: 773, endPoint y: 49, distance: 168.2
click at [773, 49] on icon at bounding box center [636, 188] width 1695 height 914
